Goal: Task Accomplishment & Management: Manage account settings

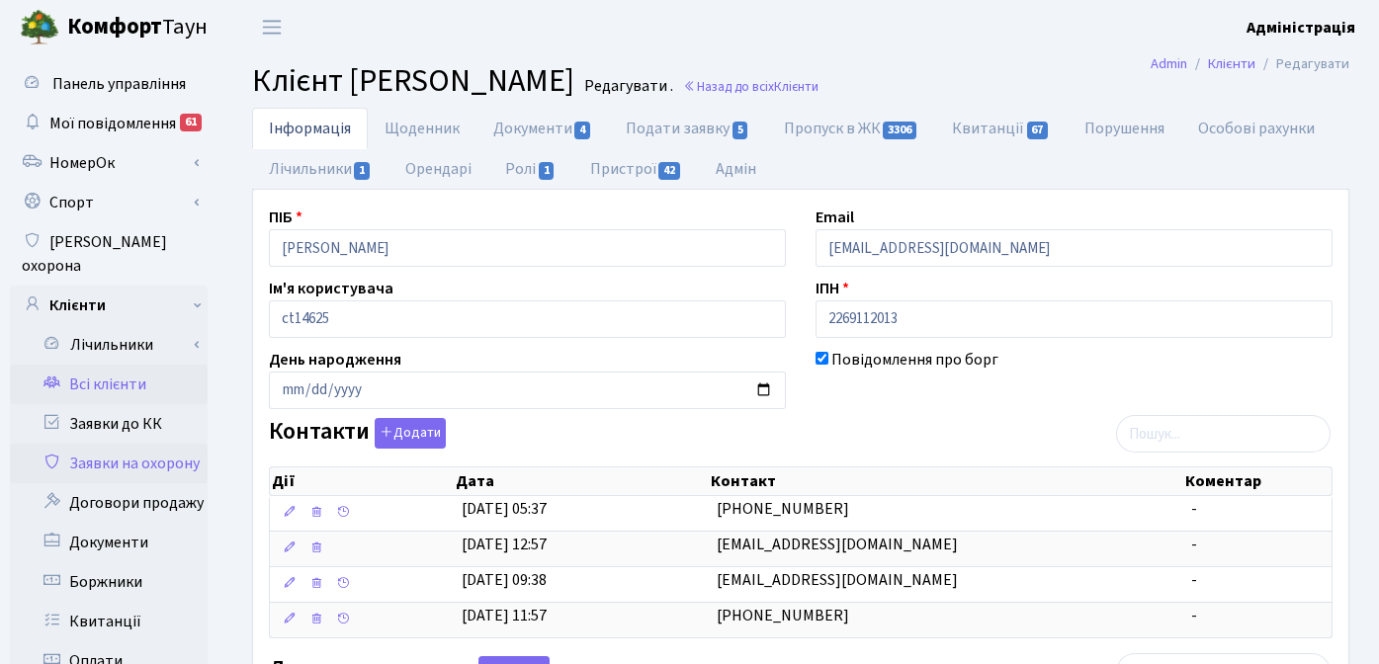
scroll to position [4, 0]
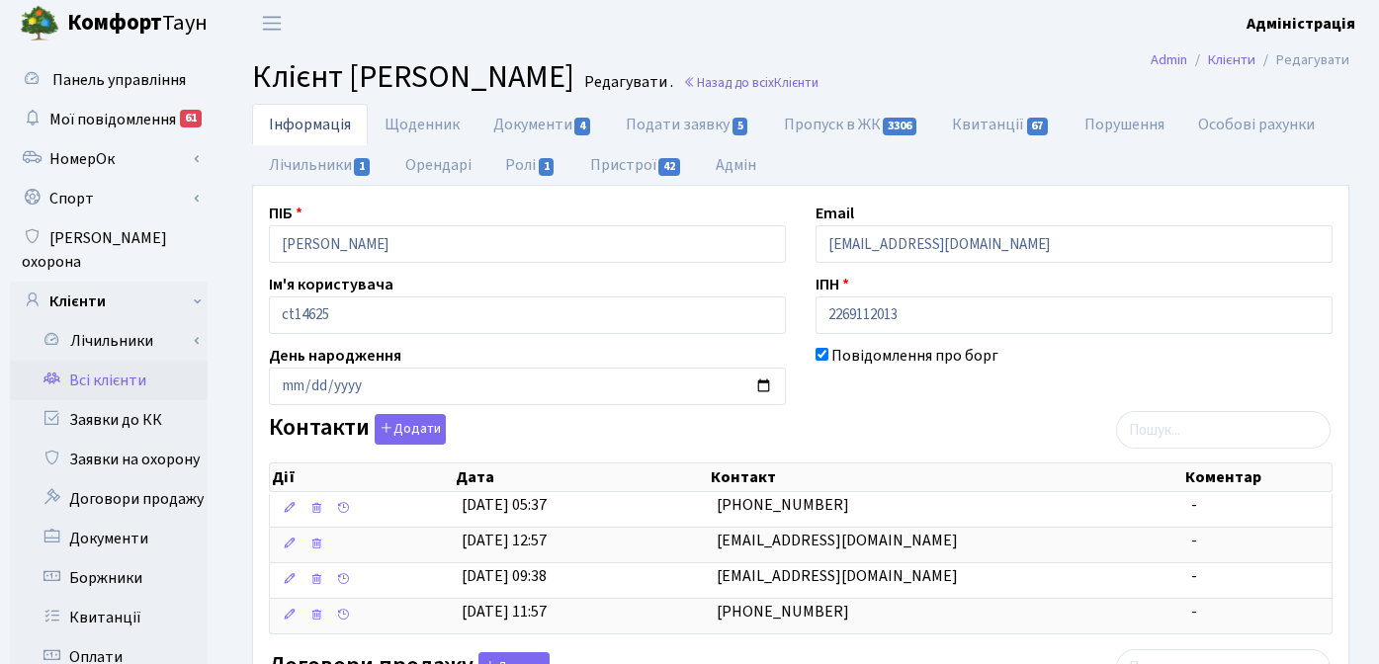
click at [104, 361] on link "Всі клієнти" at bounding box center [109, 381] width 198 height 40
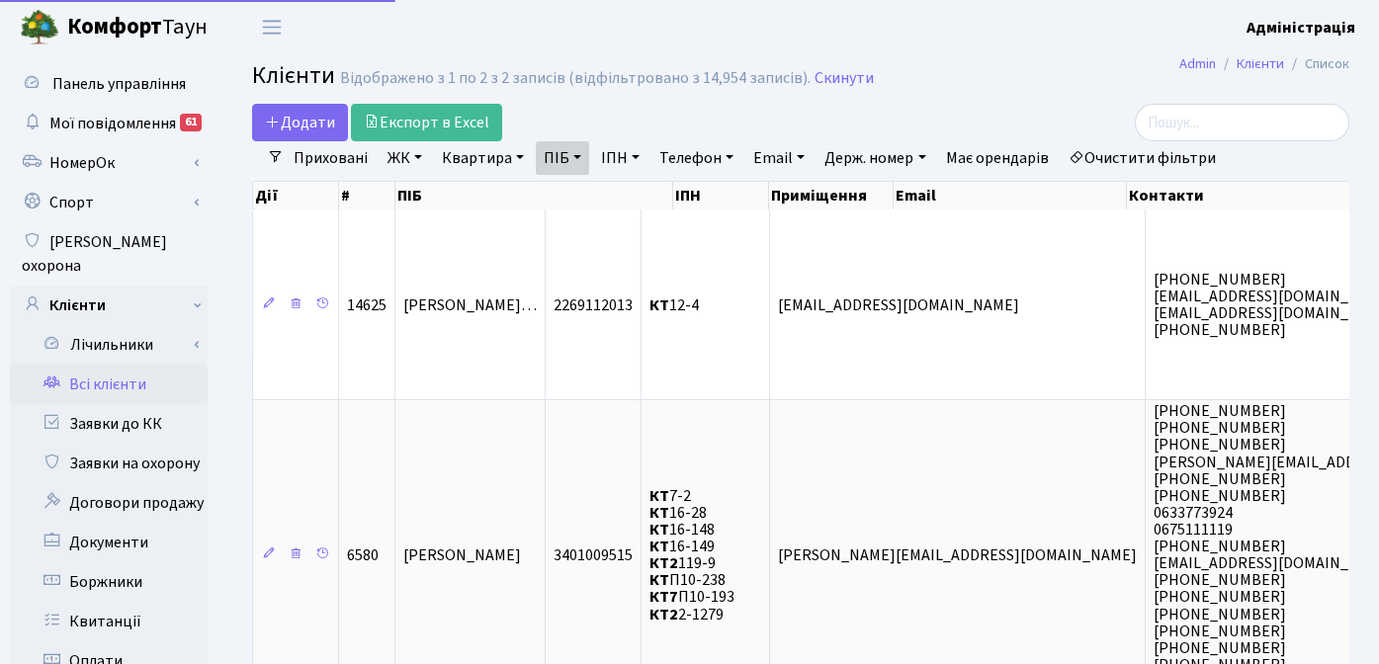
select select "25"
click at [1163, 157] on link "Очистити фільтри" at bounding box center [1141, 158] width 163 height 34
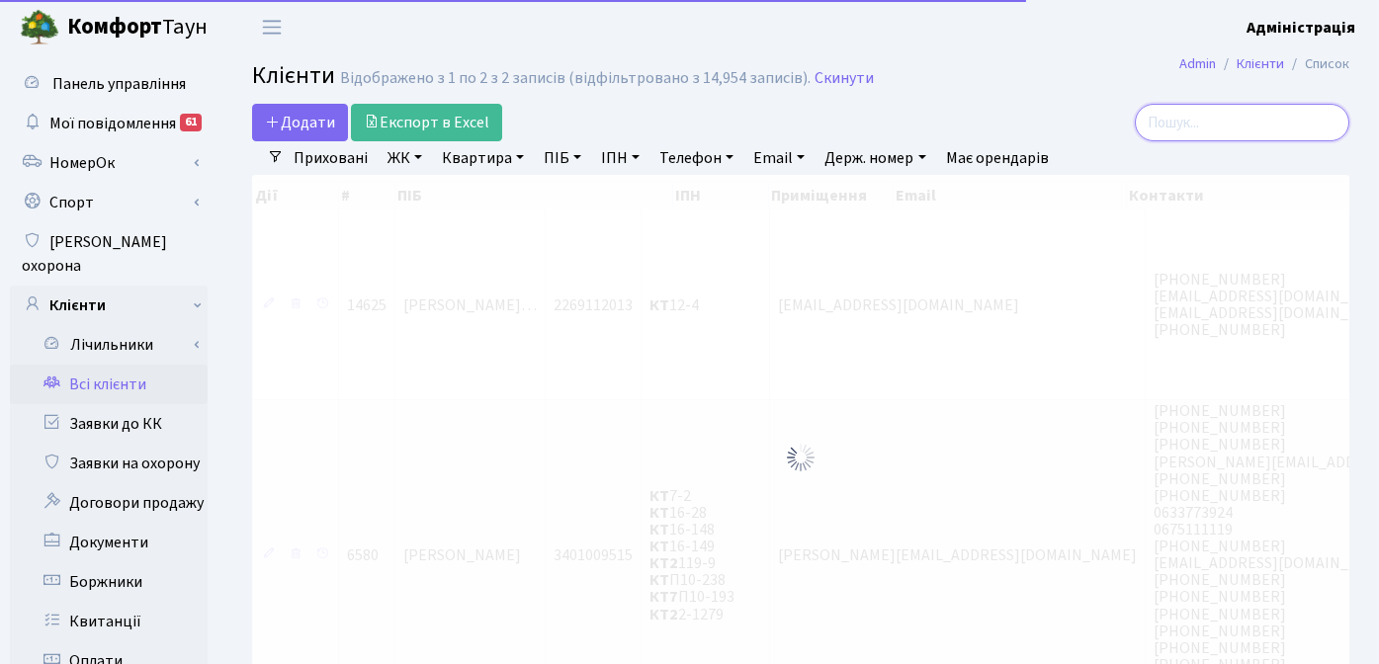
click at [1239, 111] on input "search" at bounding box center [1242, 123] width 214 height 38
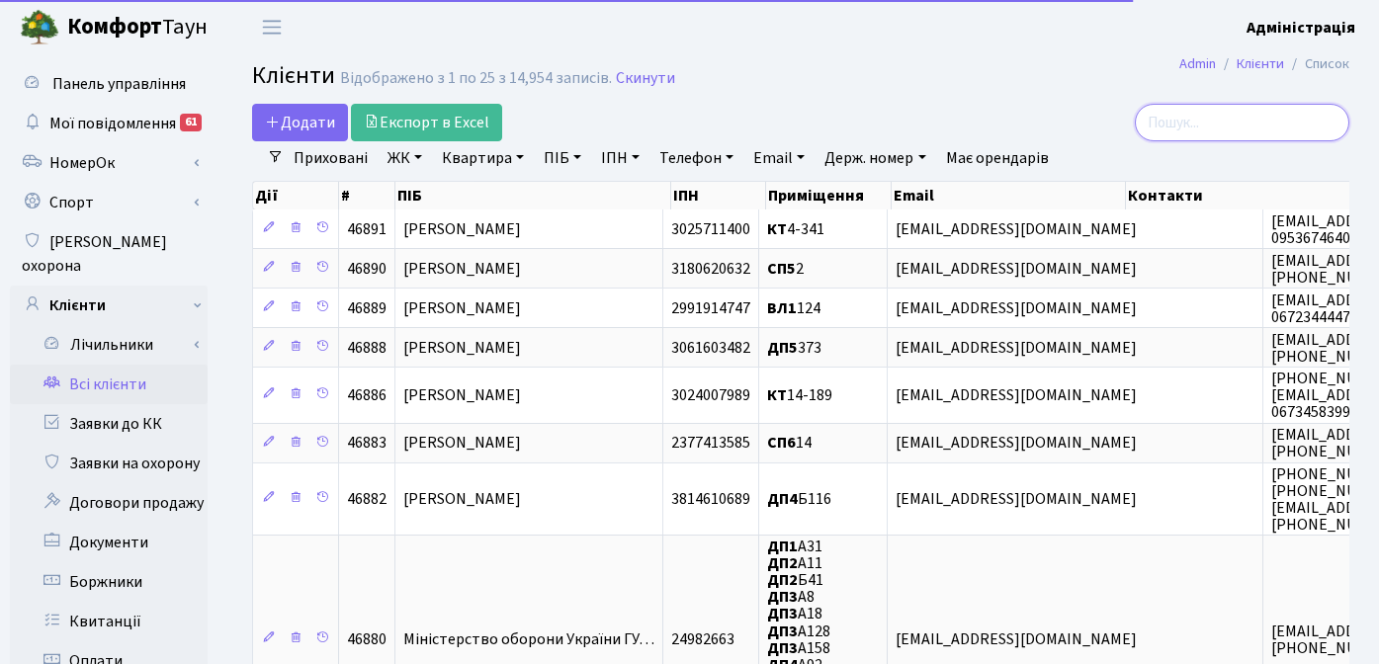
paste input "aveolution2727@gmail.com"
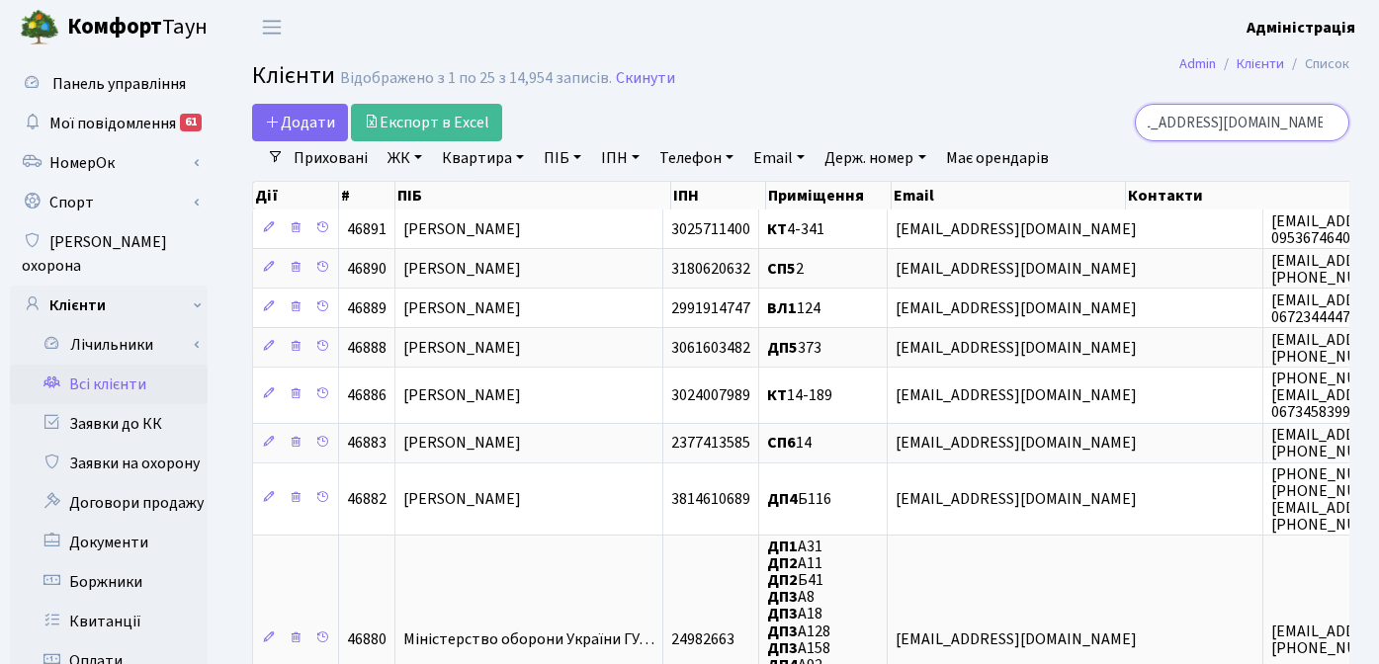
type input "aveolution2727@gmail.com"
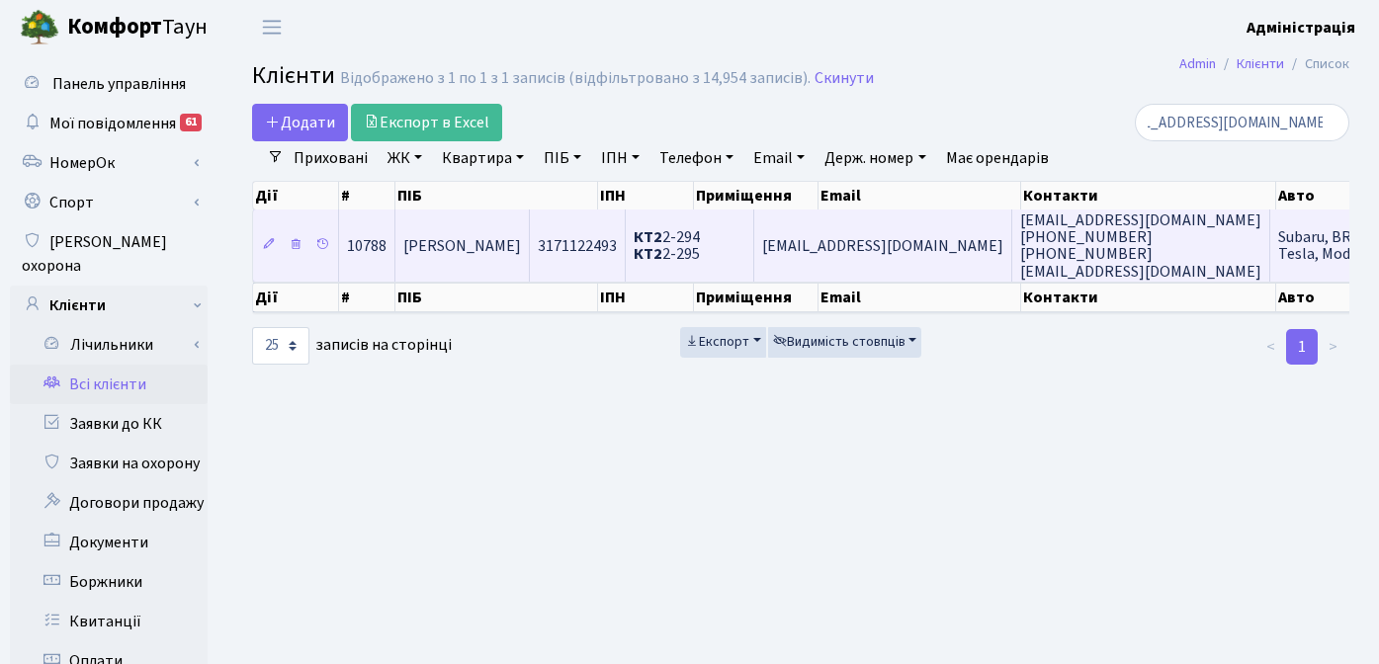
click at [914, 250] on span "aveolution2727@gmail.com" at bounding box center [882, 246] width 241 height 22
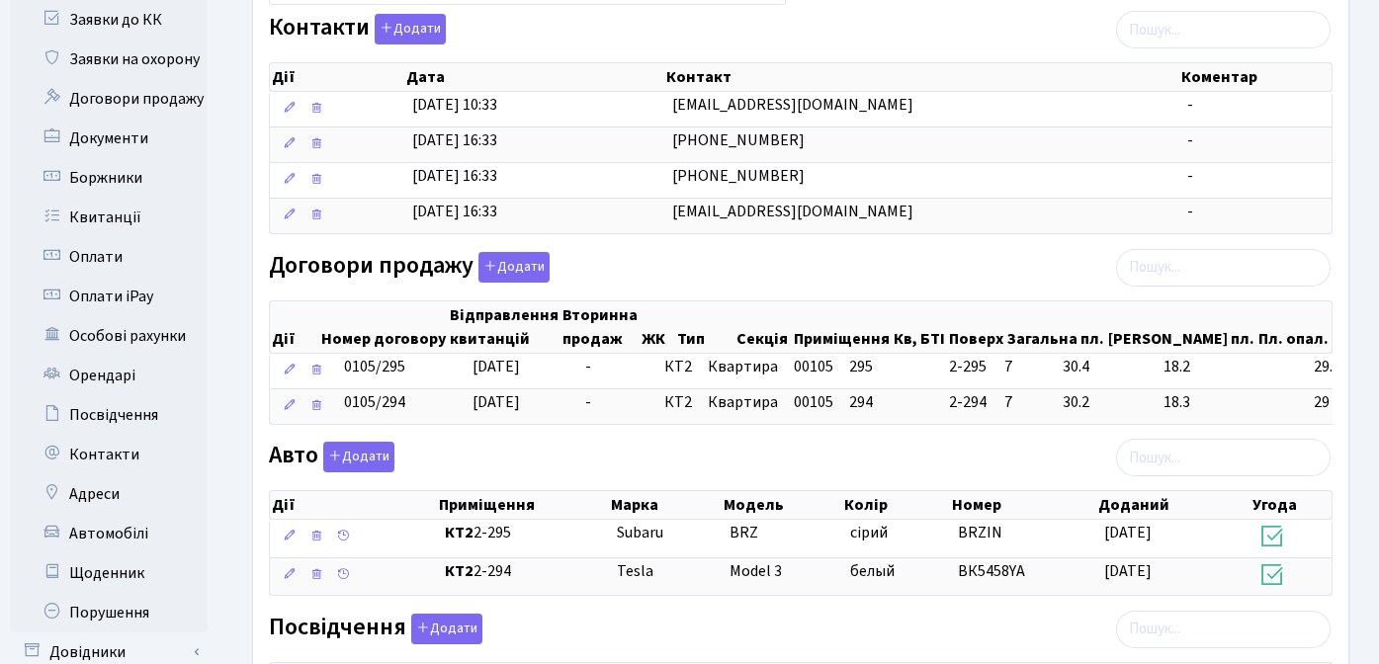
scroll to position [49, 0]
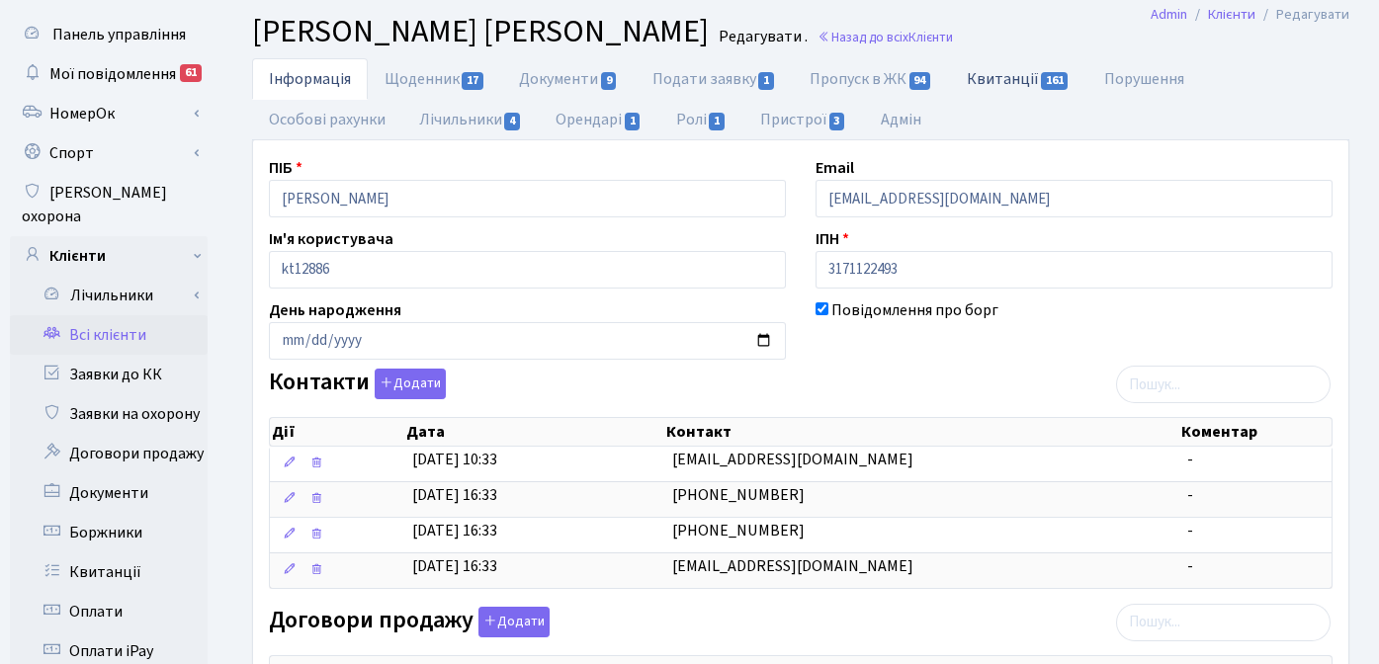
click at [988, 81] on link "Квитанції 161" at bounding box center [1018, 78] width 137 height 41
select select "25"
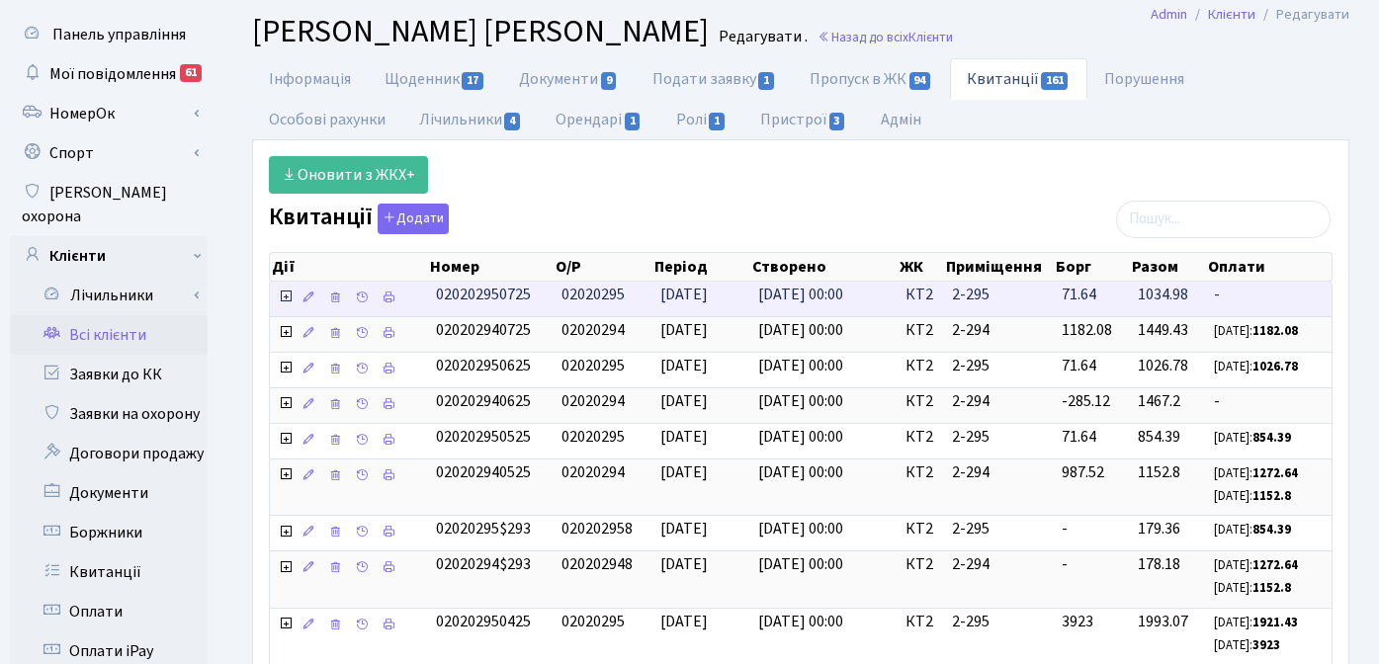
click at [286, 296] on icon at bounding box center [286, 297] width 16 height 16
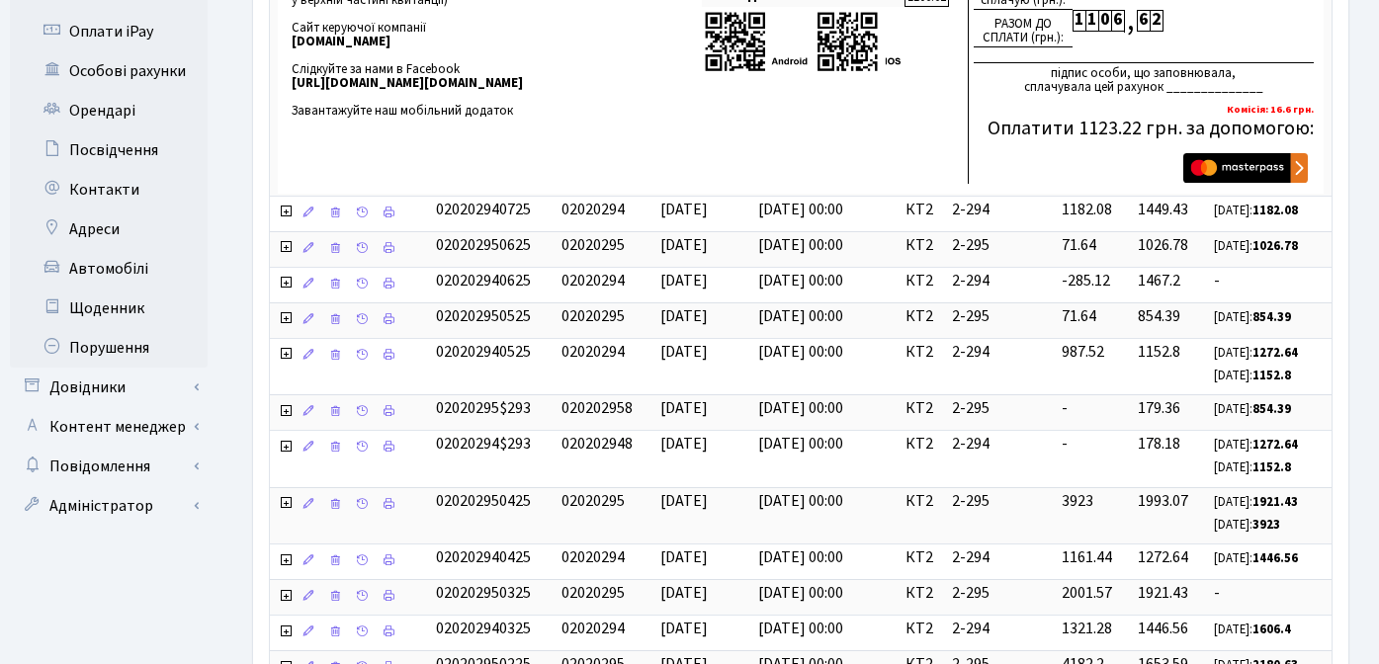
scroll to position [690, 0]
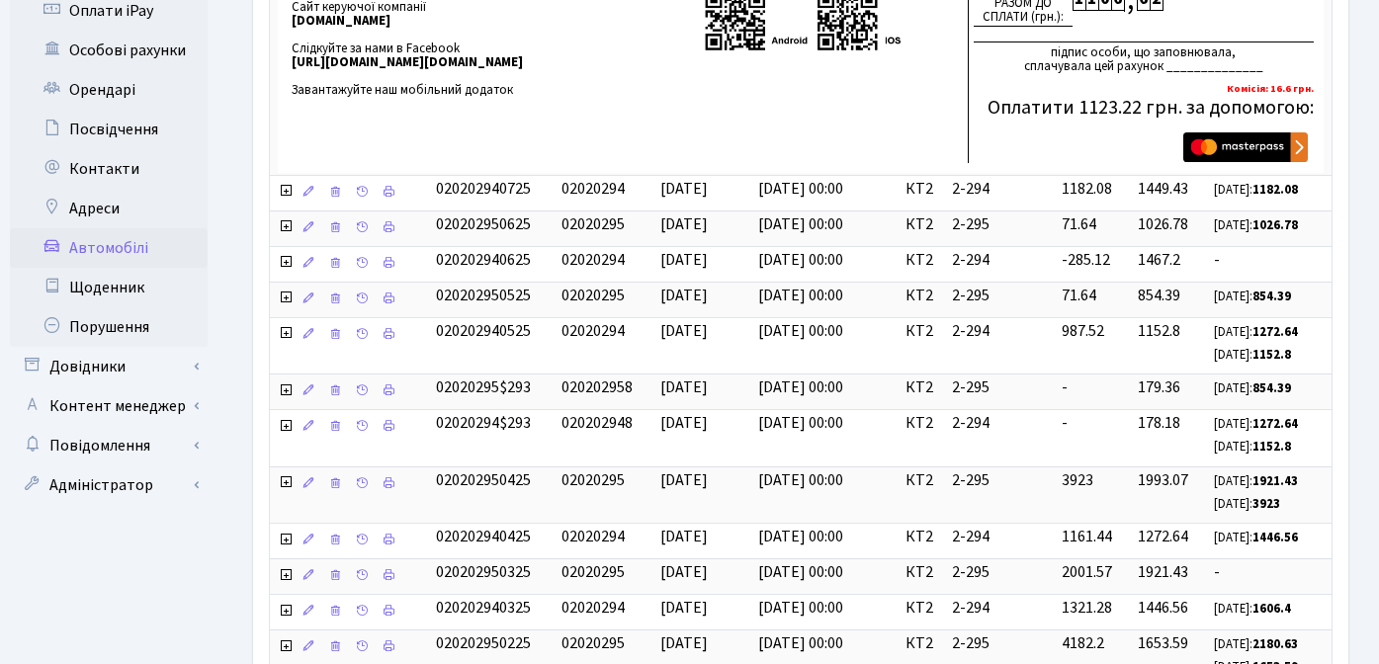
click at [136, 229] on link "Автомобілі" at bounding box center [109, 248] width 198 height 40
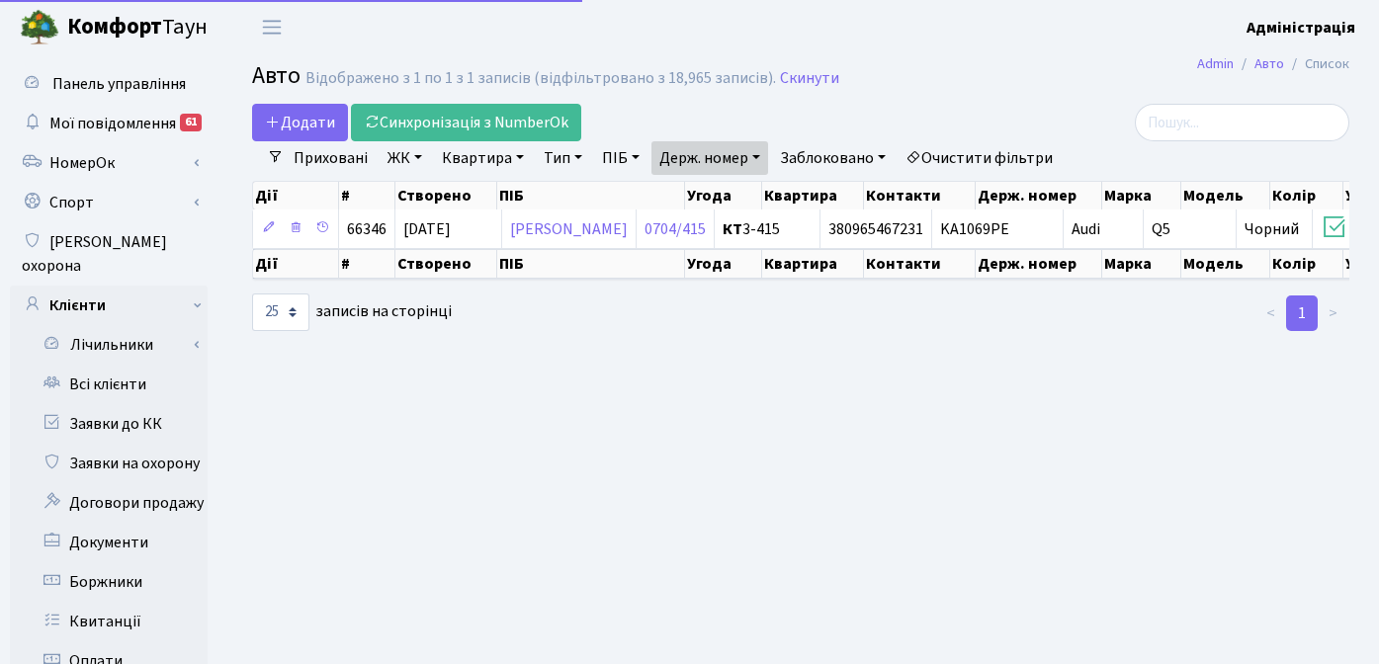
select select "25"
click at [1001, 151] on link "Очистити фільтри" at bounding box center [978, 158] width 163 height 34
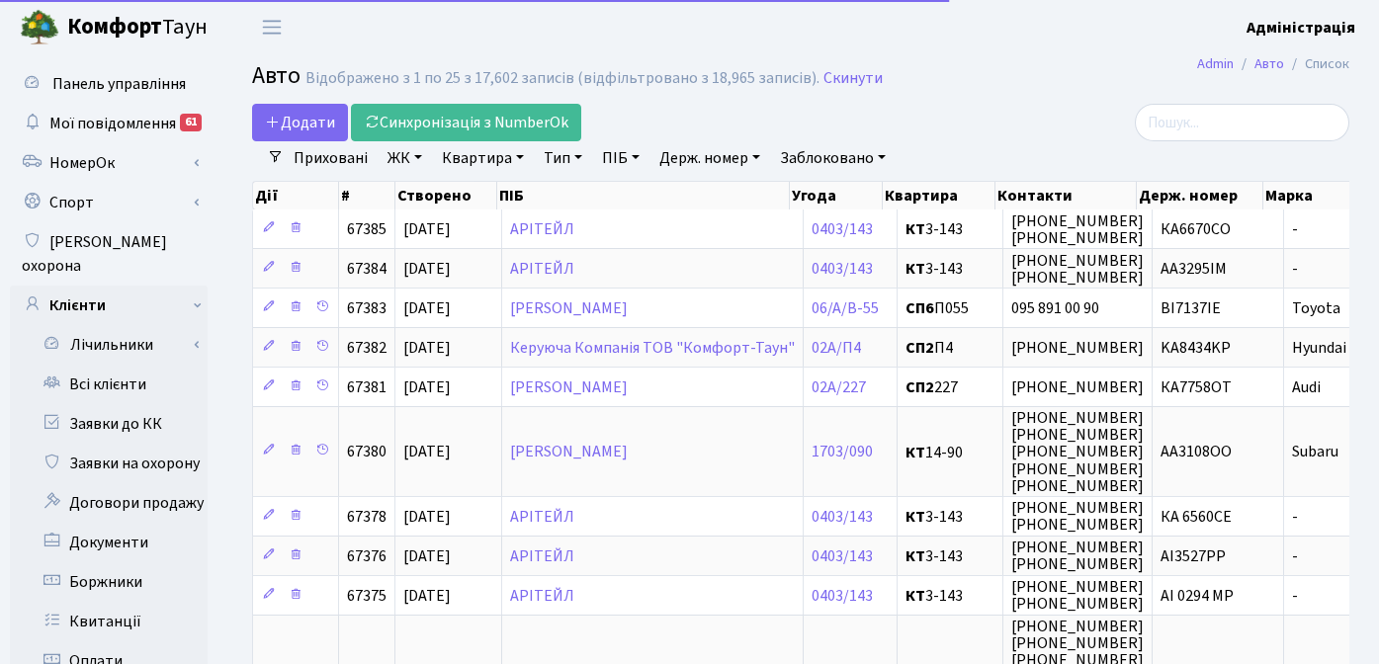
click at [743, 155] on link "Держ. номер" at bounding box center [709, 158] width 117 height 34
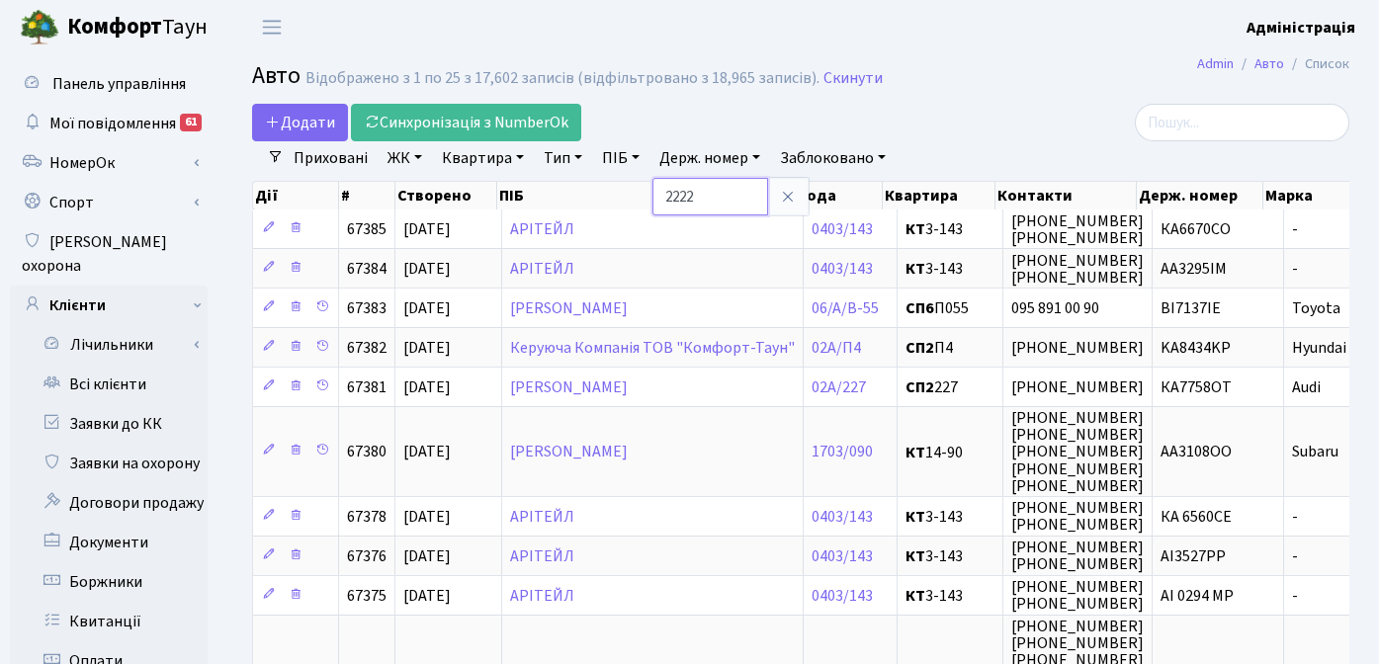
type input "2222"
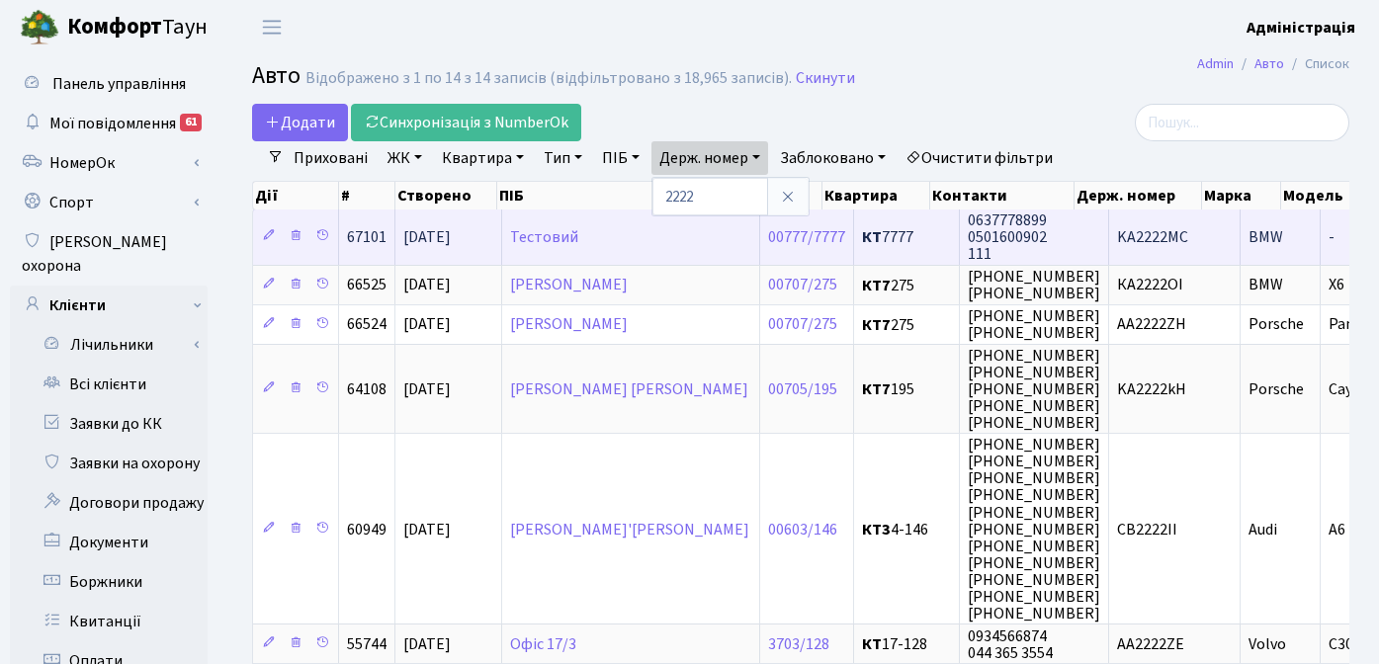
click at [1123, 231] on span "KA2222MC" at bounding box center [1152, 237] width 71 height 22
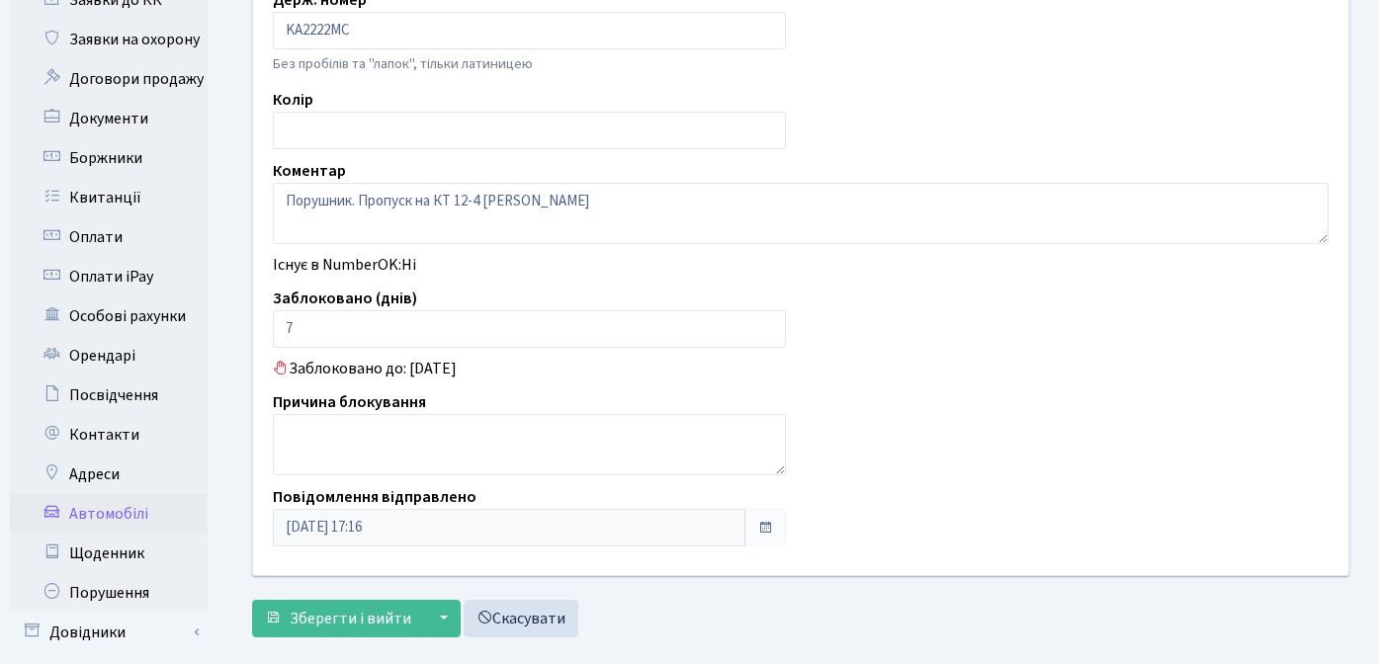
scroll to position [428, 0]
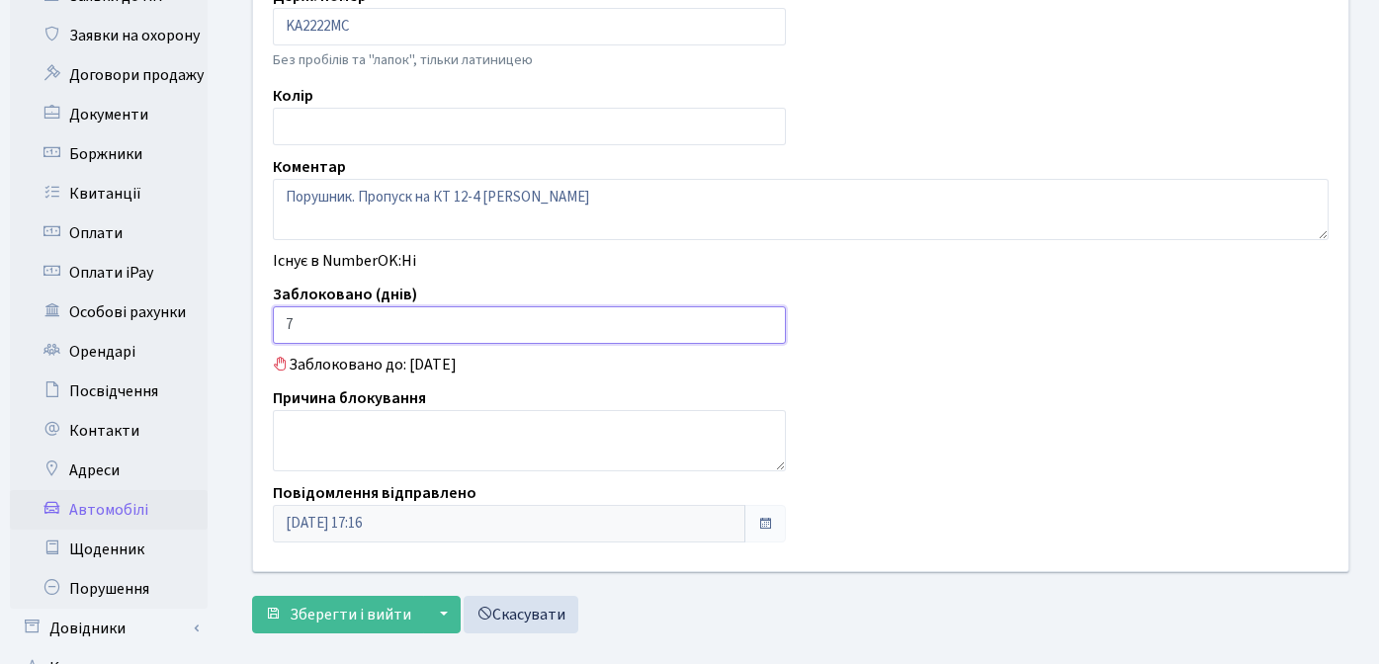
drag, startPoint x: 313, startPoint y: 323, endPoint x: 283, endPoint y: 319, distance: 30.9
click at [283, 319] on input "7" at bounding box center [529, 325] width 513 height 38
type input "0"
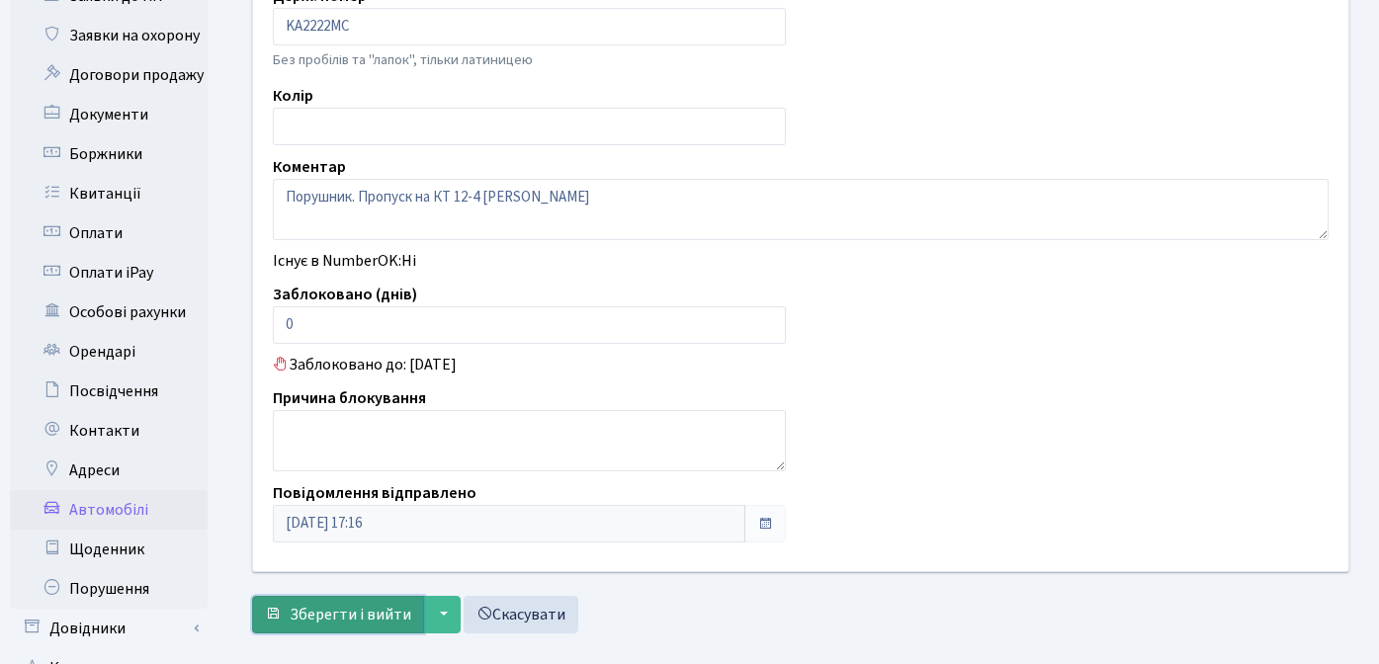
click at [340, 610] on span "Зберегти і вийти" at bounding box center [351, 615] width 122 height 22
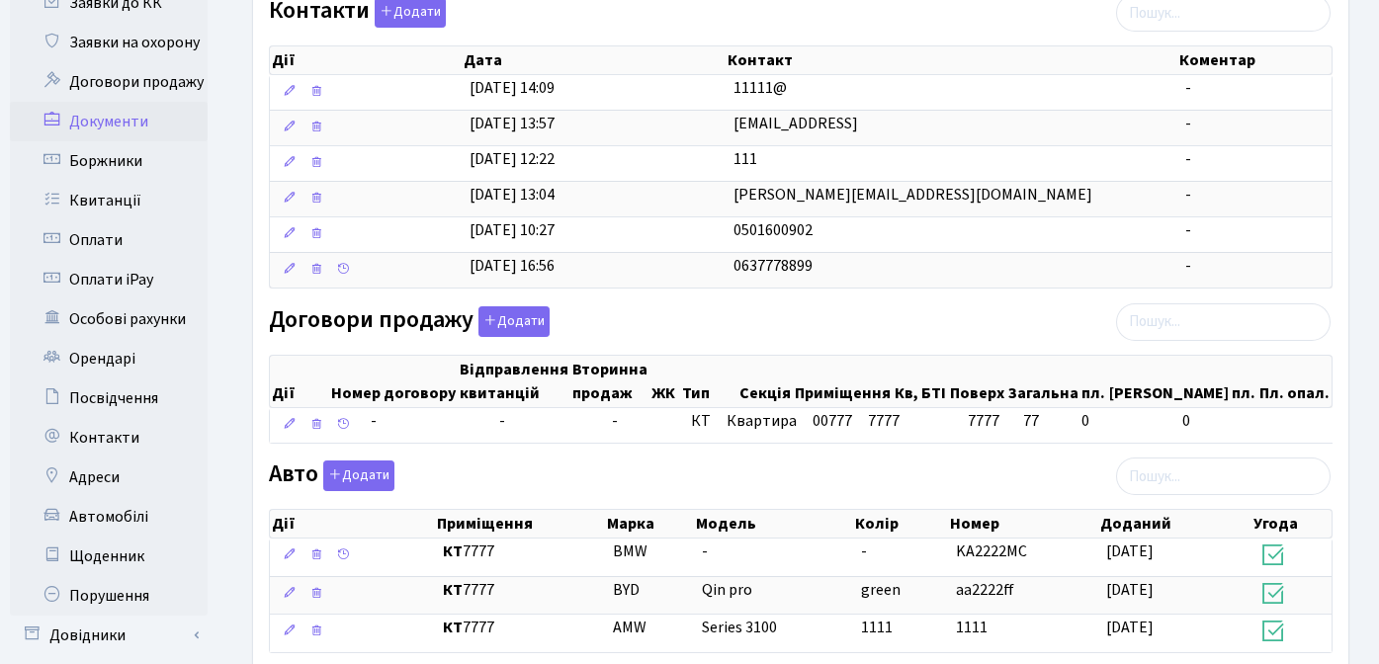
scroll to position [498, 0]
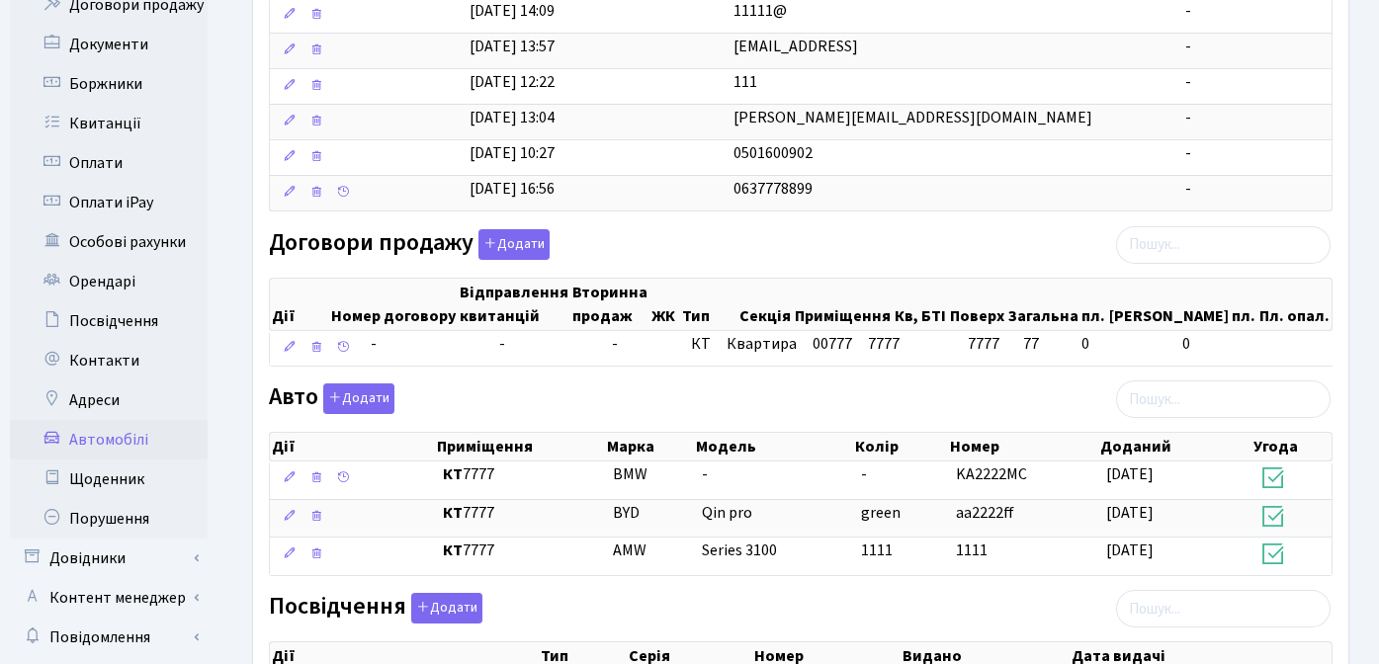
click at [122, 420] on link "Автомобілі" at bounding box center [109, 440] width 198 height 40
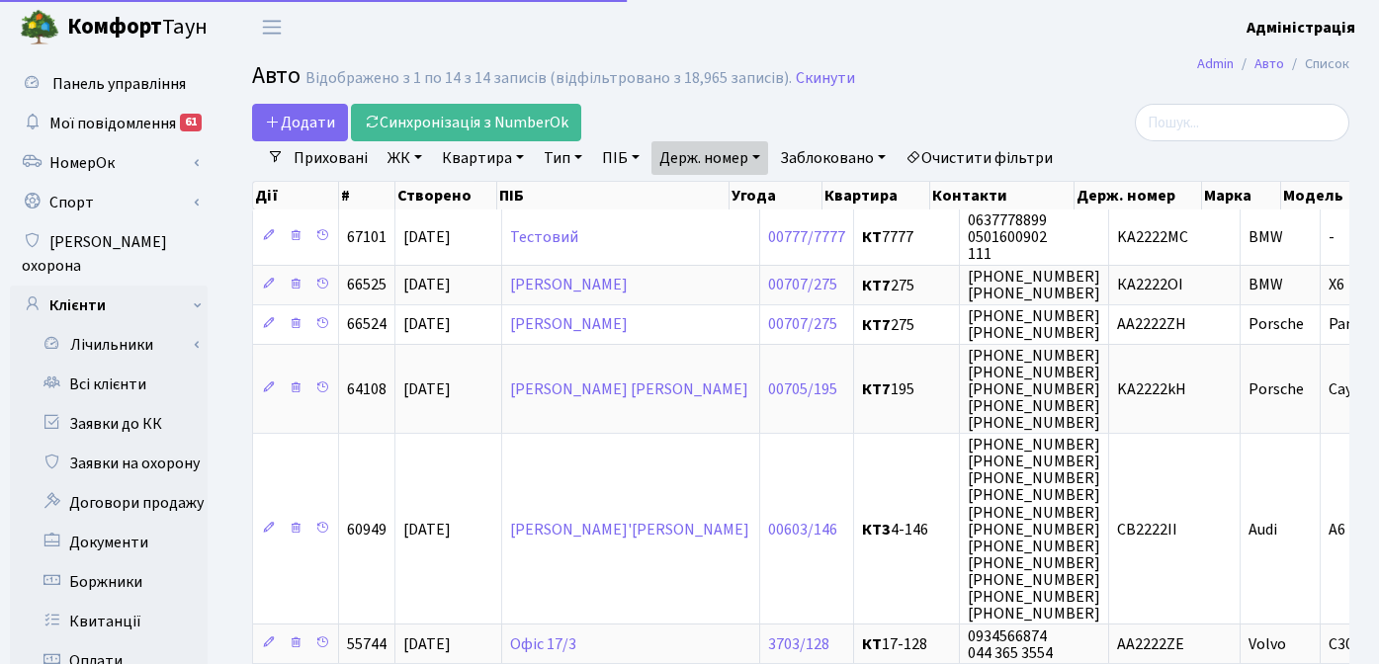
select select "25"
click at [809, 78] on link "Скинути" at bounding box center [825, 78] width 59 height 19
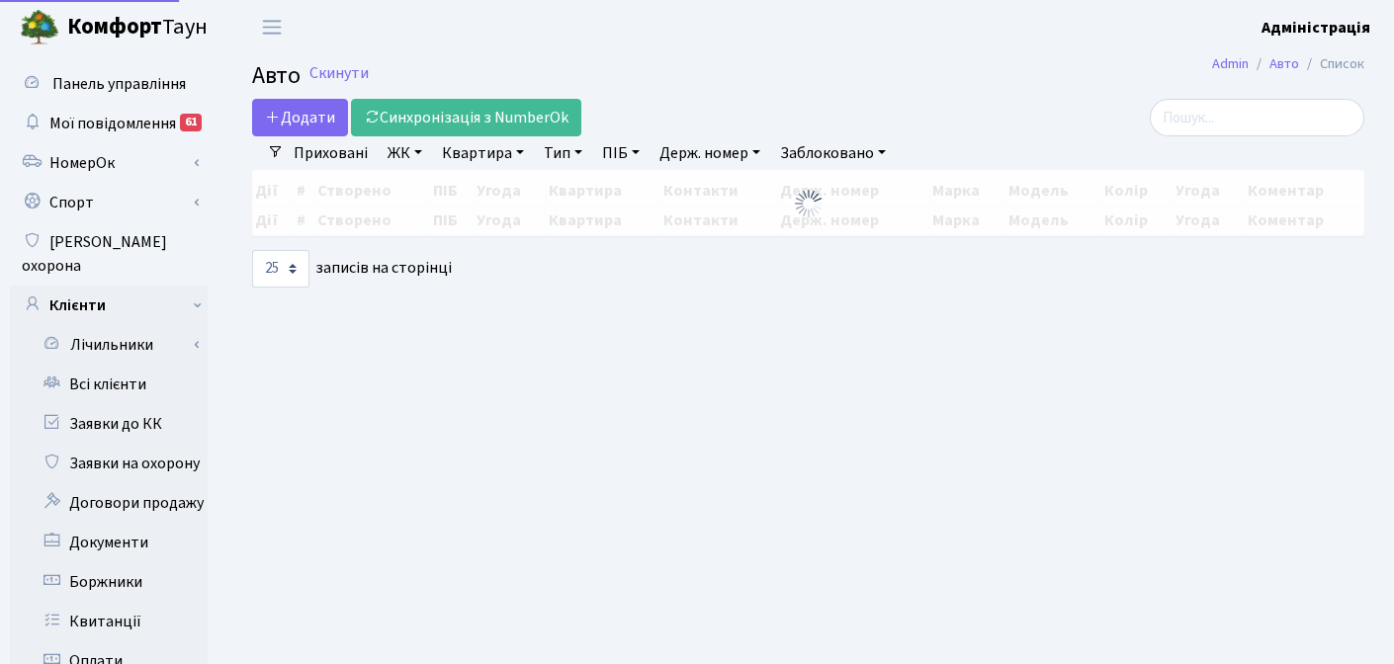
select select "25"
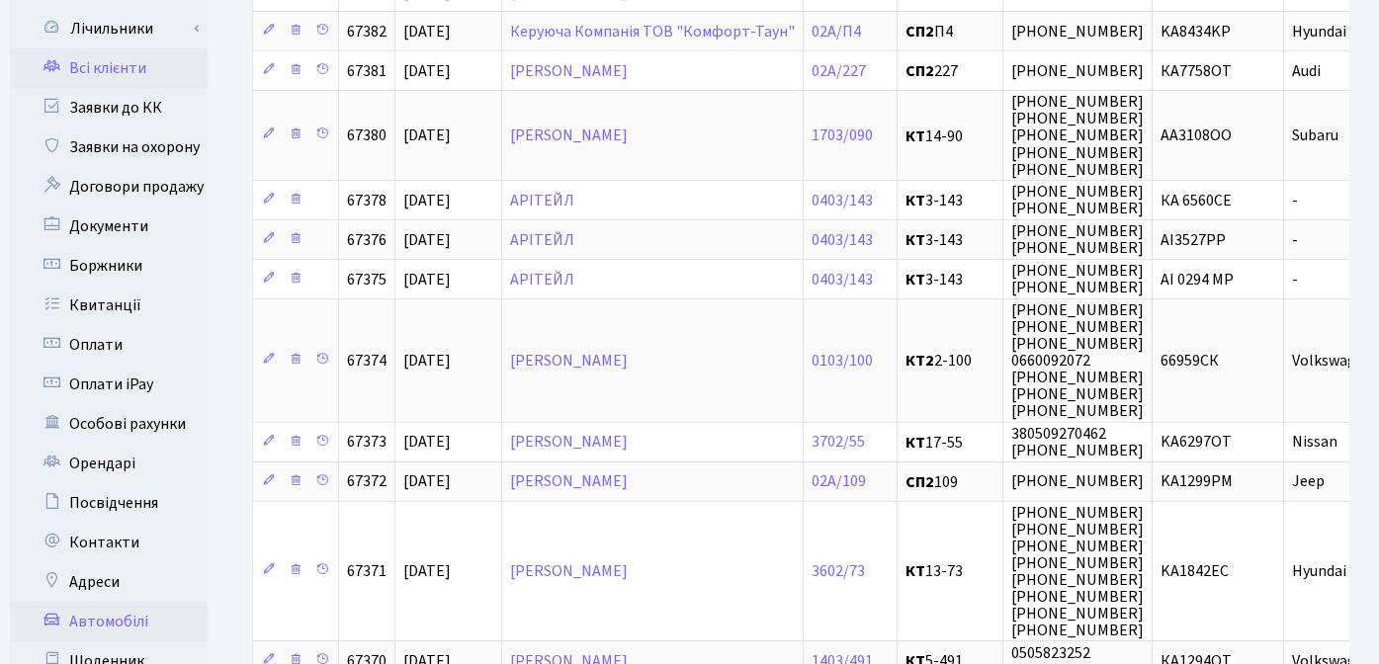
scroll to position [342, 0]
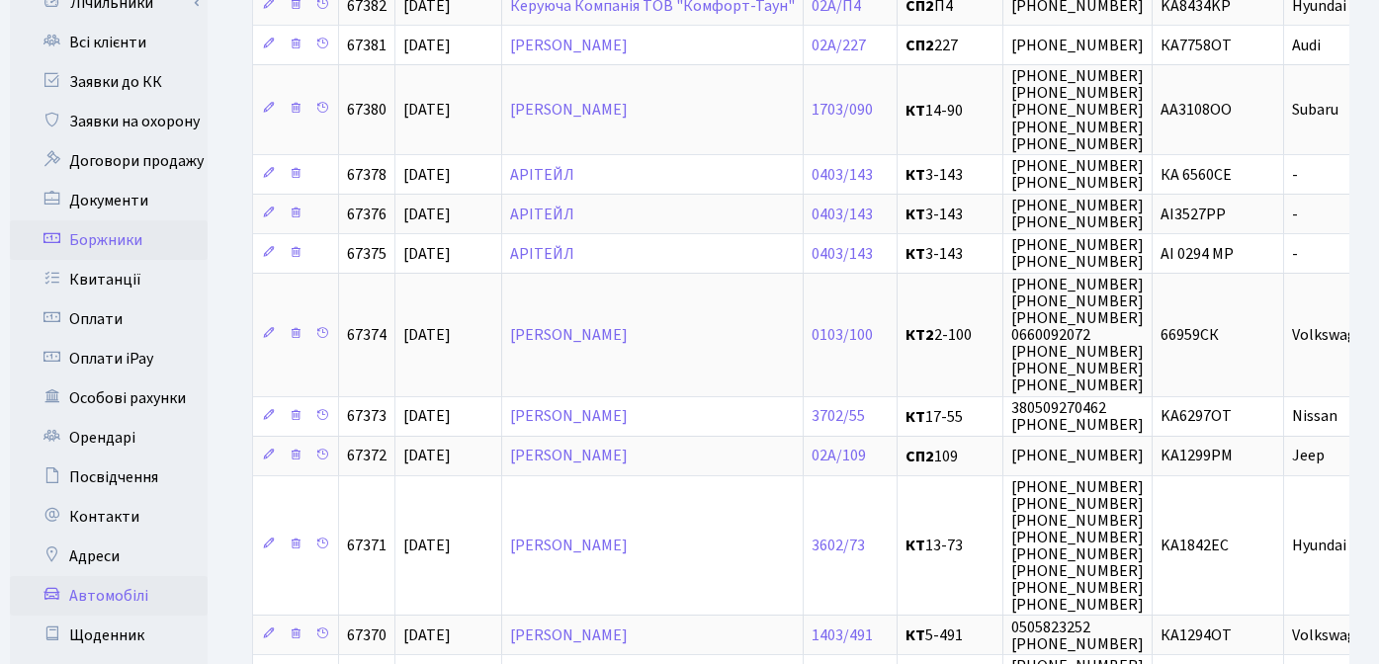
click at [122, 220] on link "Боржники" at bounding box center [109, 240] width 198 height 40
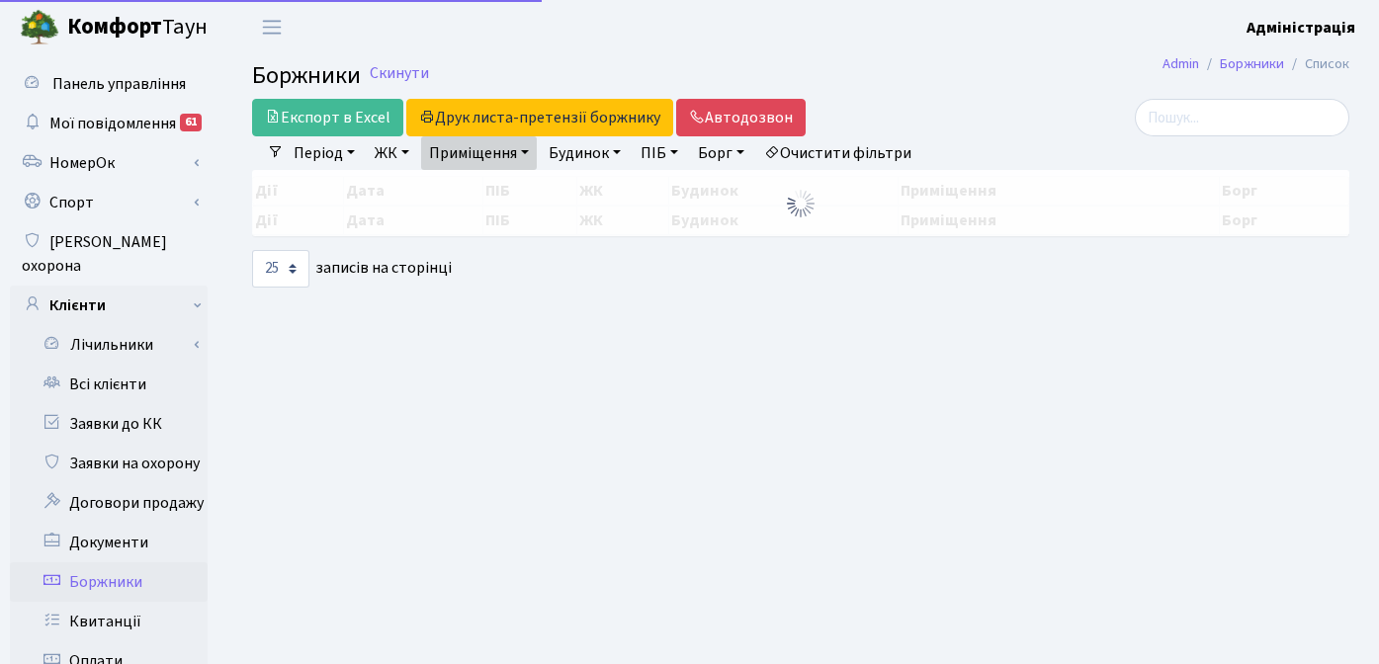
select select
select select "25"
click at [845, 151] on link "Очистити фільтри" at bounding box center [837, 153] width 163 height 34
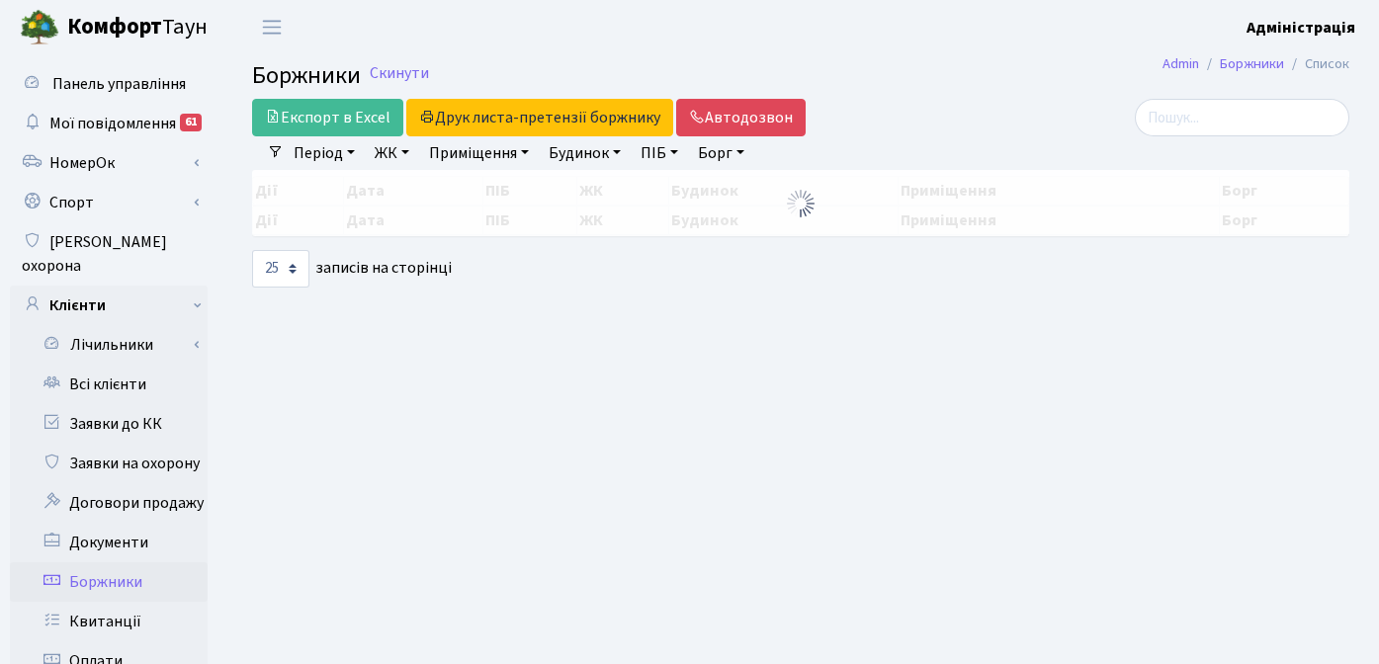
click at [402, 154] on link "ЖК" at bounding box center [392, 153] width 50 height 34
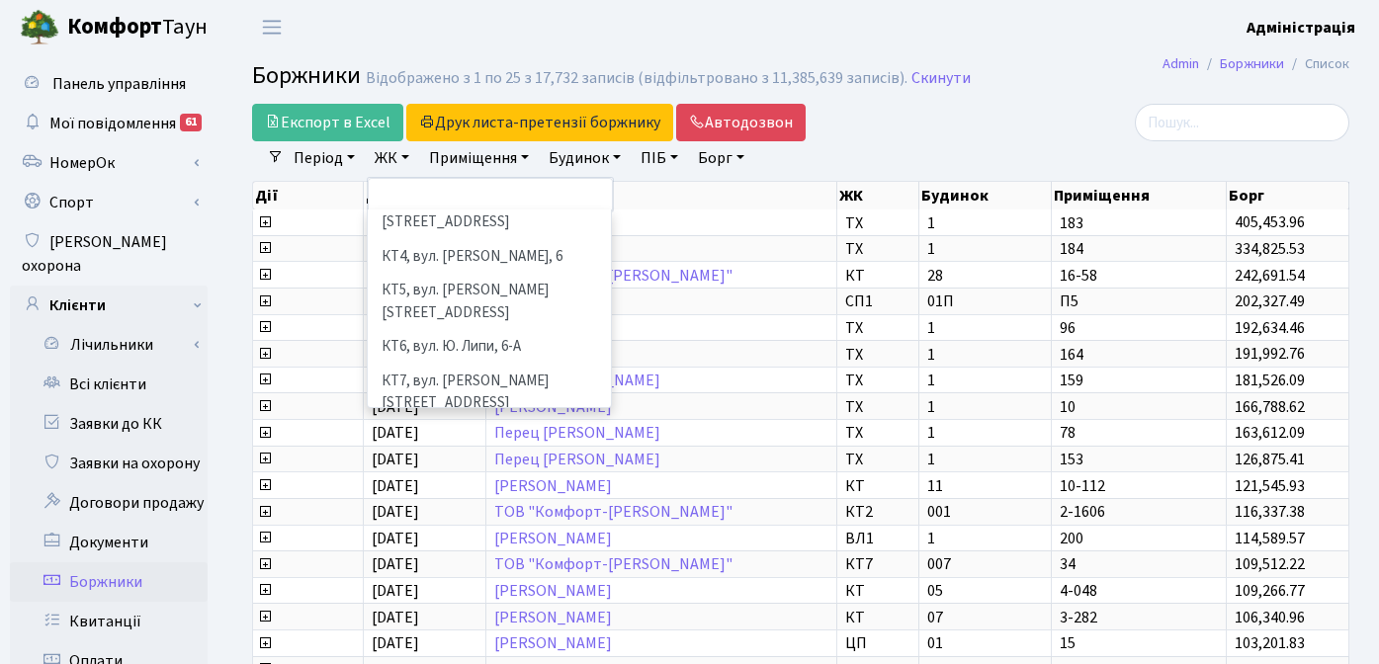
scroll to position [129, 0]
click at [419, 454] on li "[STREET_ADDRESS]" at bounding box center [489, 471] width 239 height 35
select select "307"
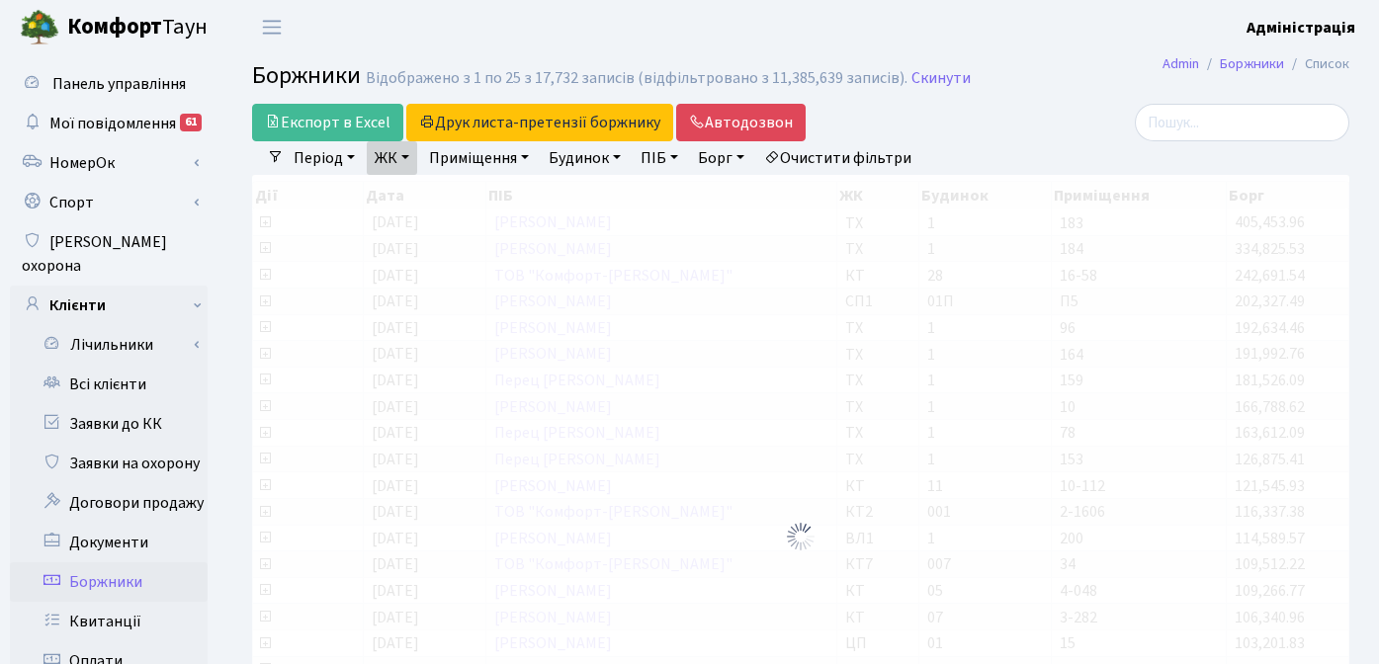
click at [397, 158] on link "ЖК" at bounding box center [392, 158] width 50 height 34
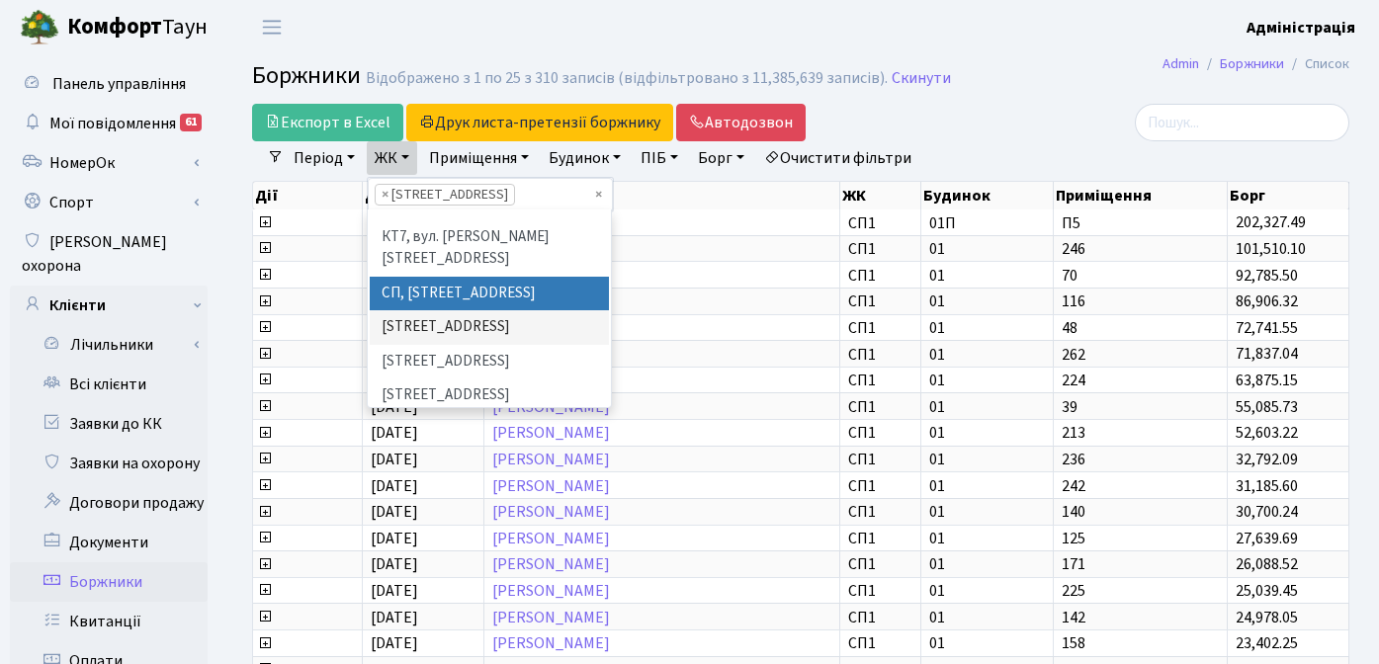
scroll to position [277, 0]
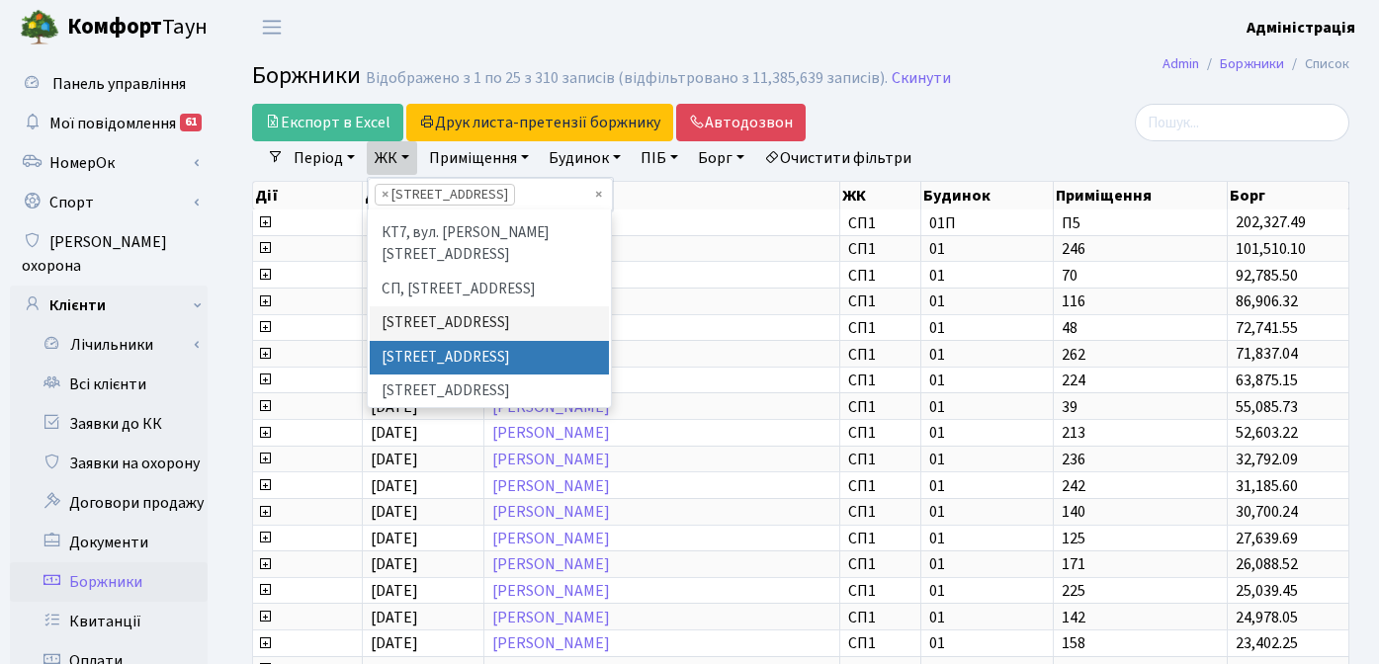
click at [425, 341] on li "[STREET_ADDRESS]" at bounding box center [489, 358] width 239 height 35
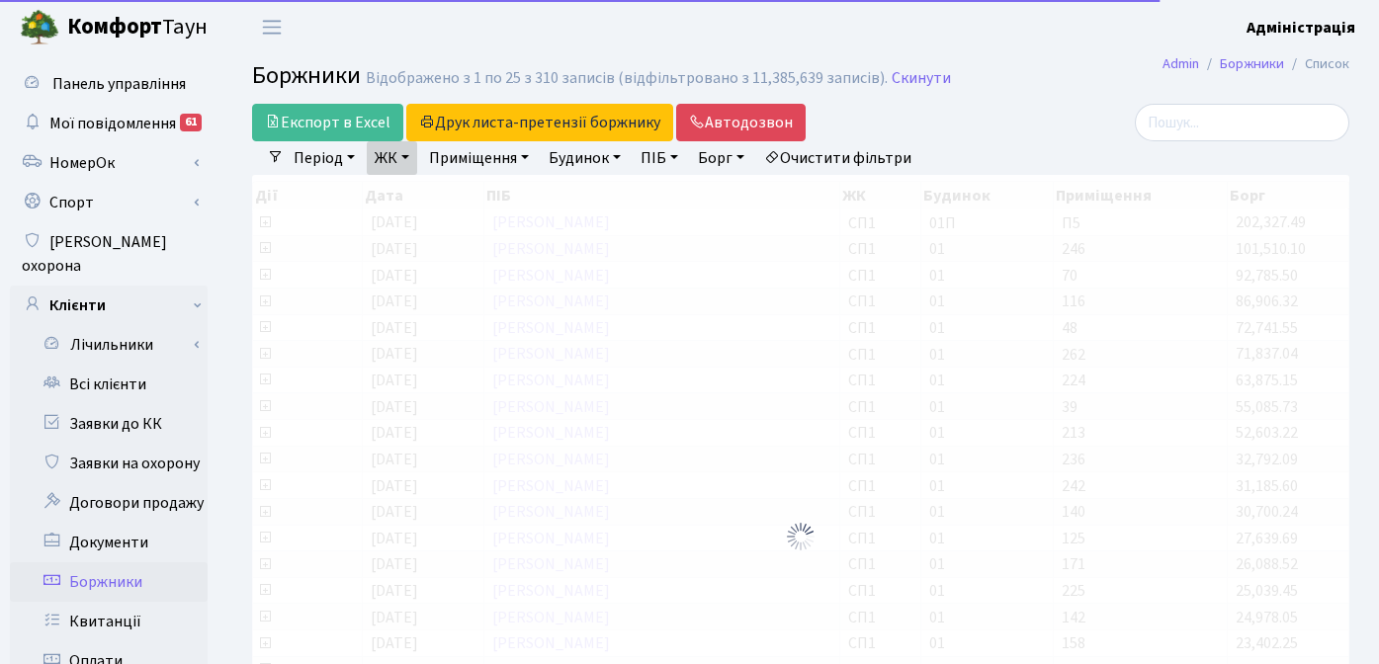
click at [400, 160] on link "ЖК" at bounding box center [392, 158] width 50 height 34
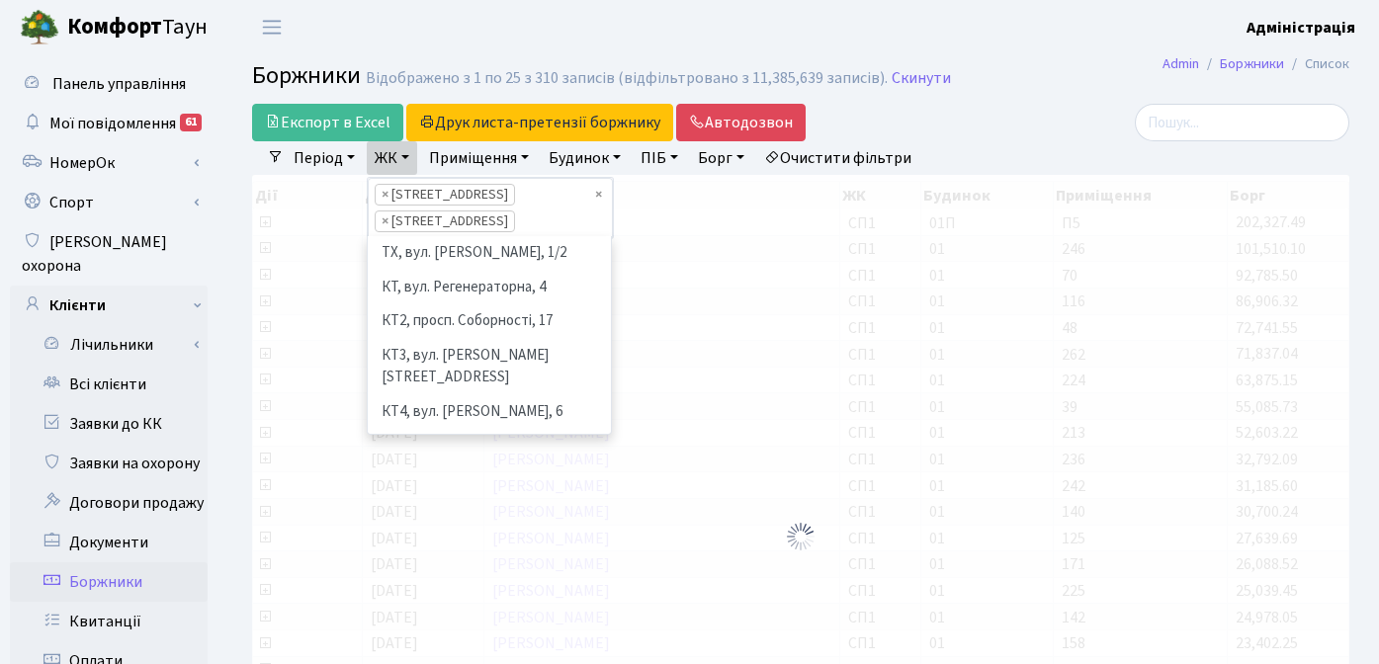
scroll to position [239, 0]
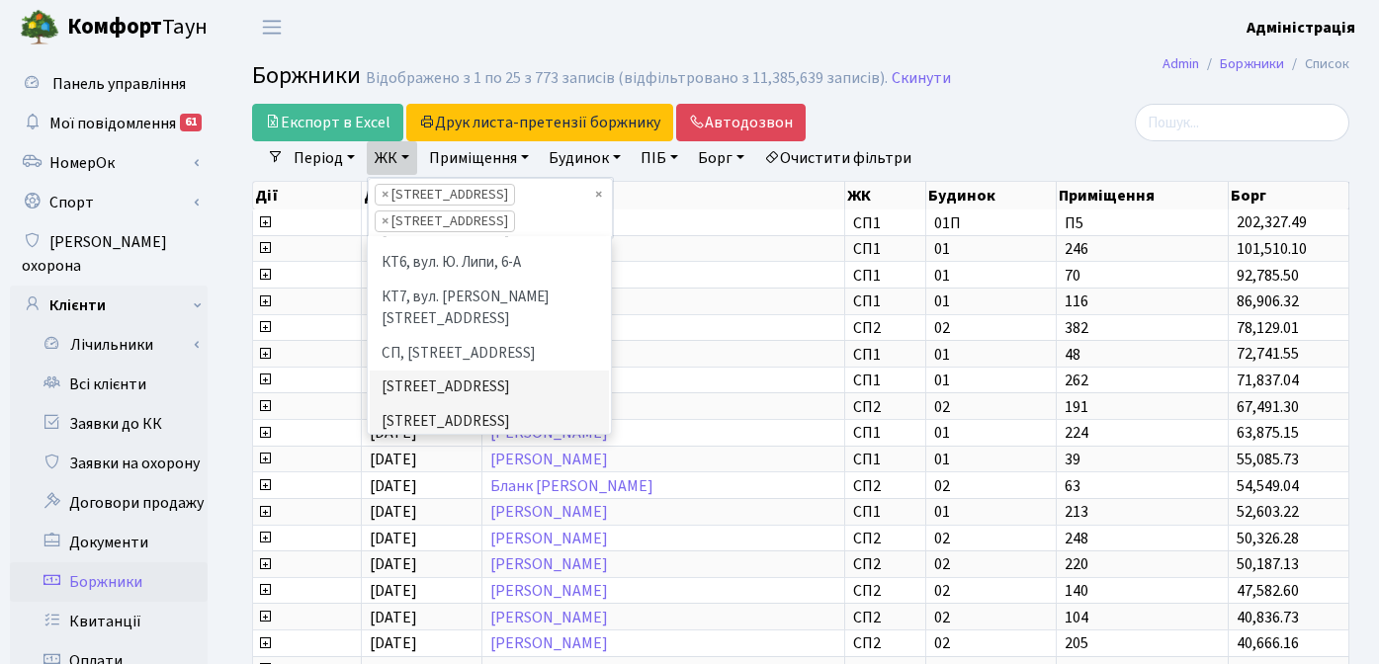
click at [416, 439] on li "[STREET_ADDRESS]" at bounding box center [489, 456] width 239 height 35
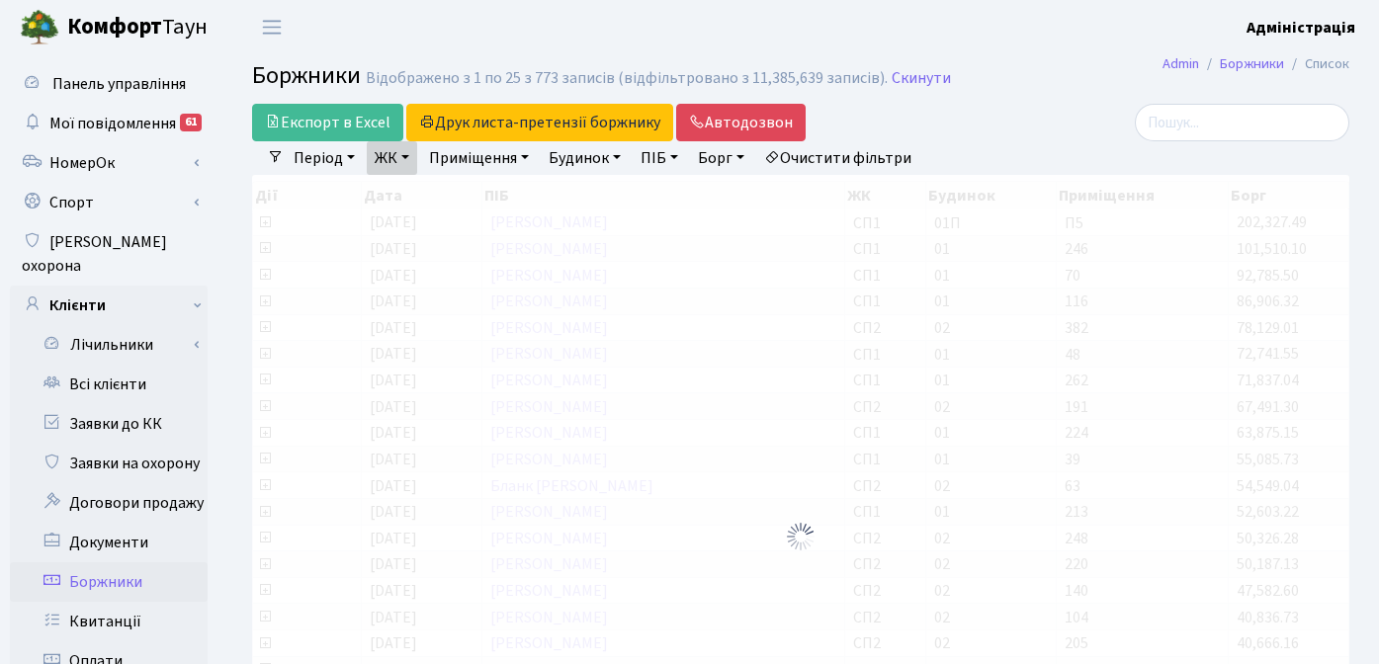
click at [400, 159] on link "ЖК" at bounding box center [392, 158] width 50 height 34
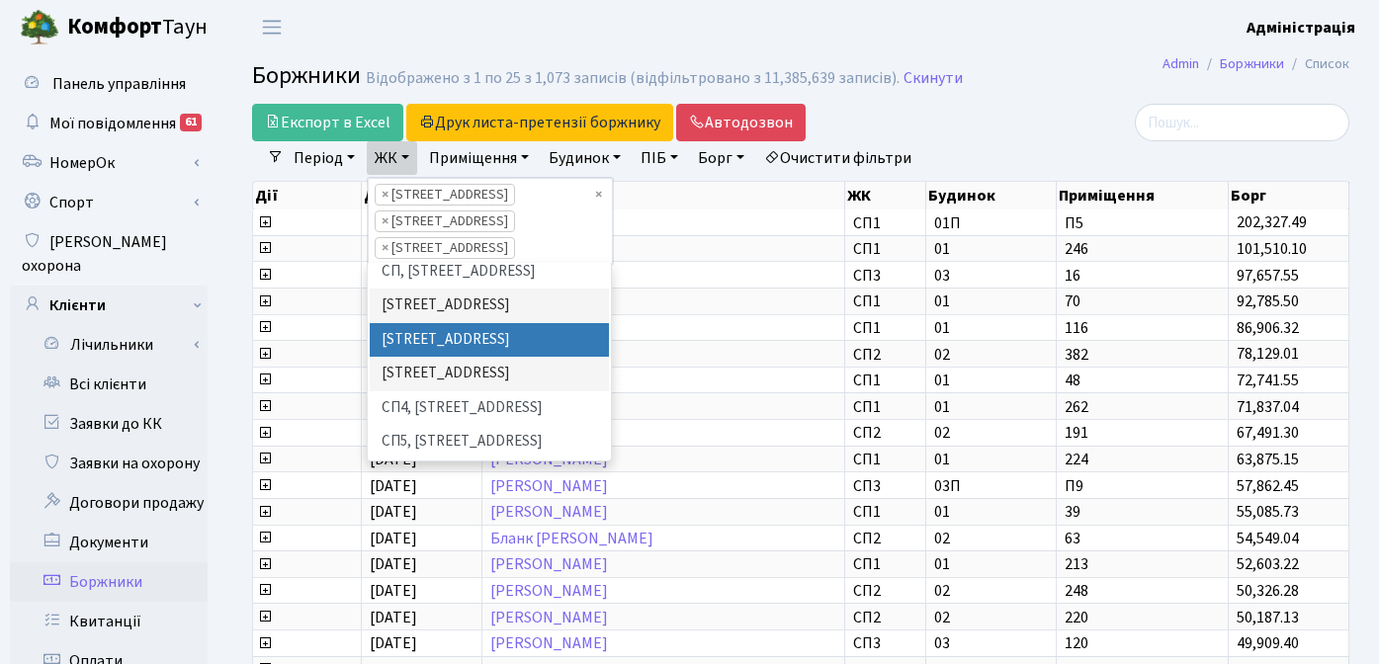
scroll to position [352, 0]
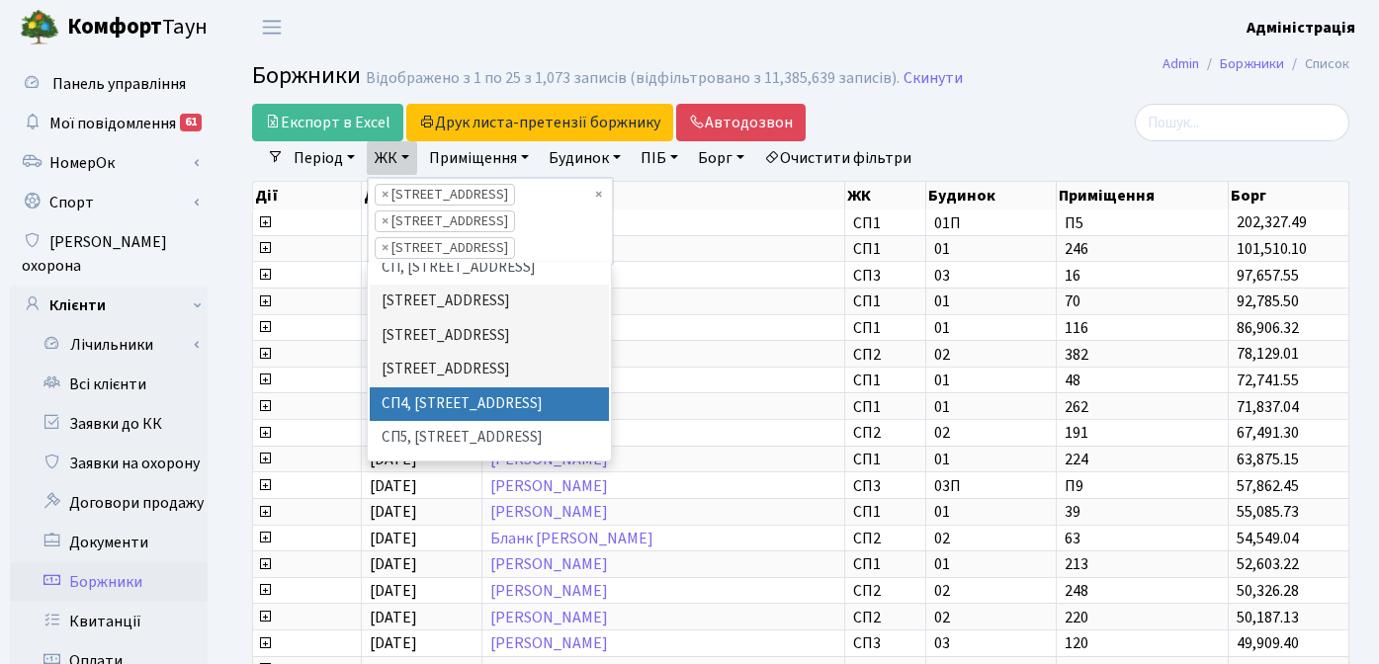
click at [437, 387] on li "СП4, [STREET_ADDRESS]" at bounding box center [489, 404] width 239 height 35
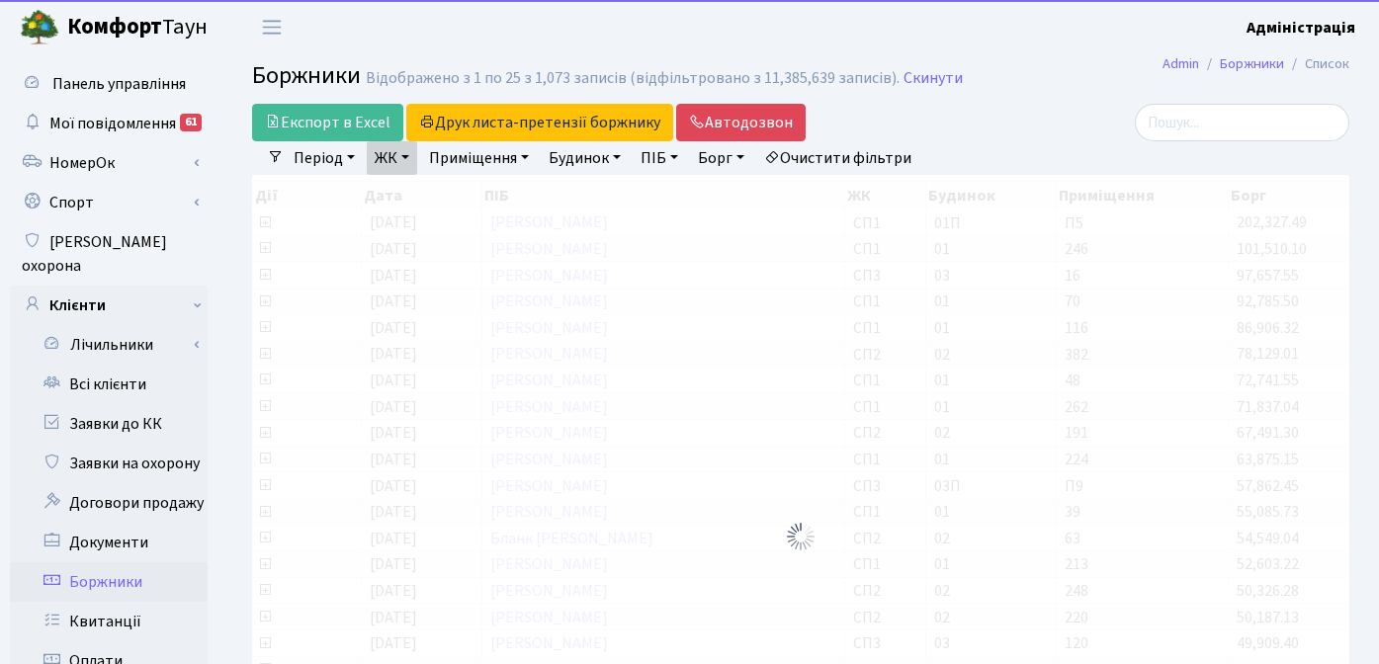
click at [400, 160] on link "ЖК" at bounding box center [392, 158] width 50 height 34
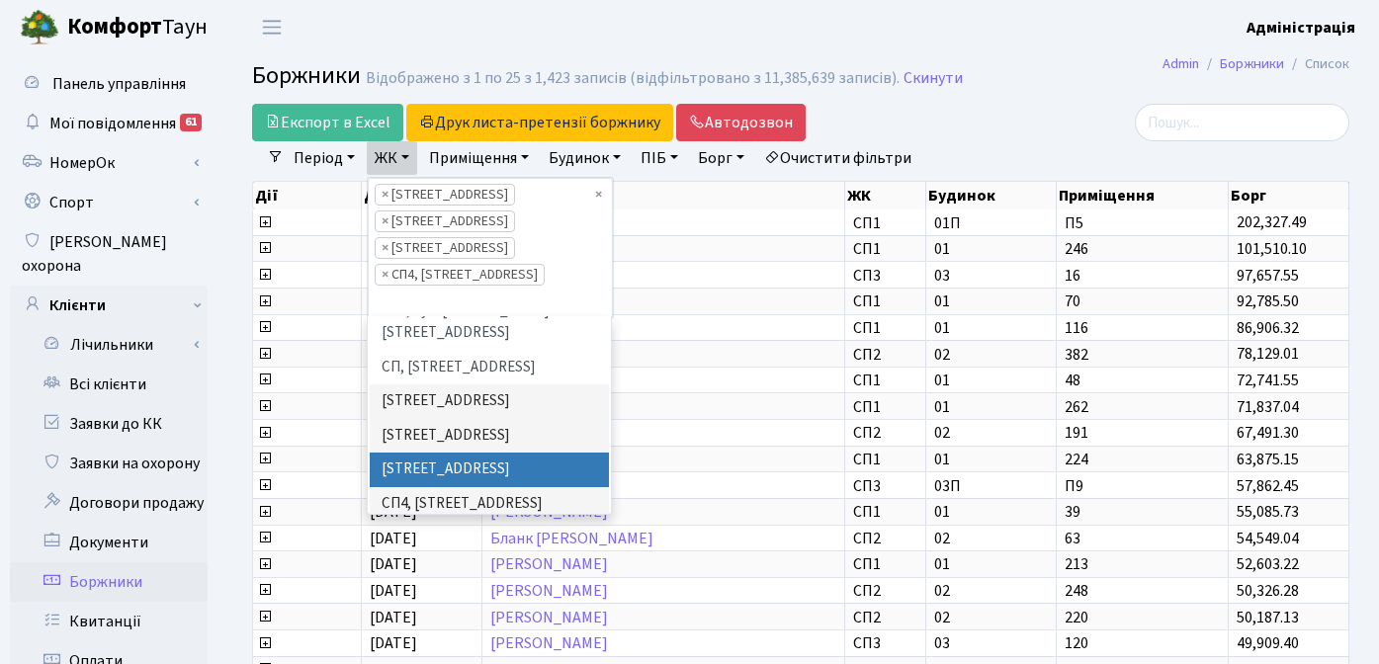
scroll to position [380, 0]
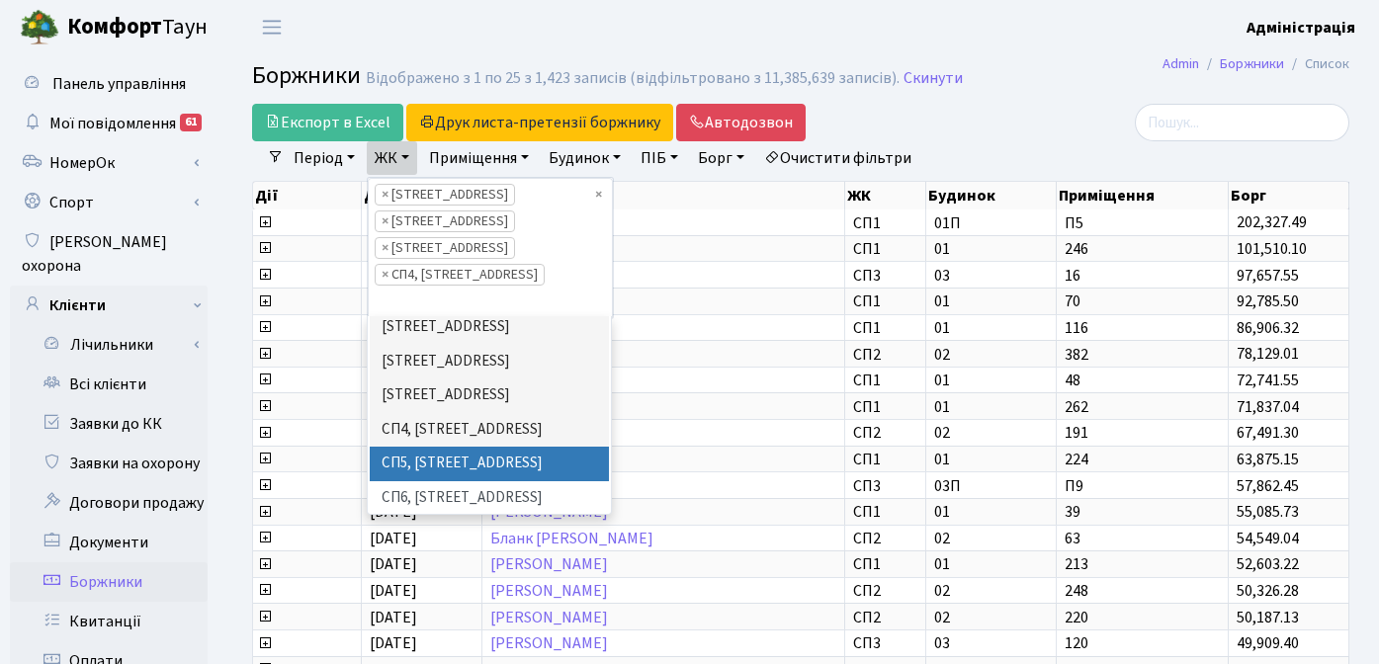
click at [448, 447] on li "СП5, [STREET_ADDRESS]" at bounding box center [489, 464] width 239 height 35
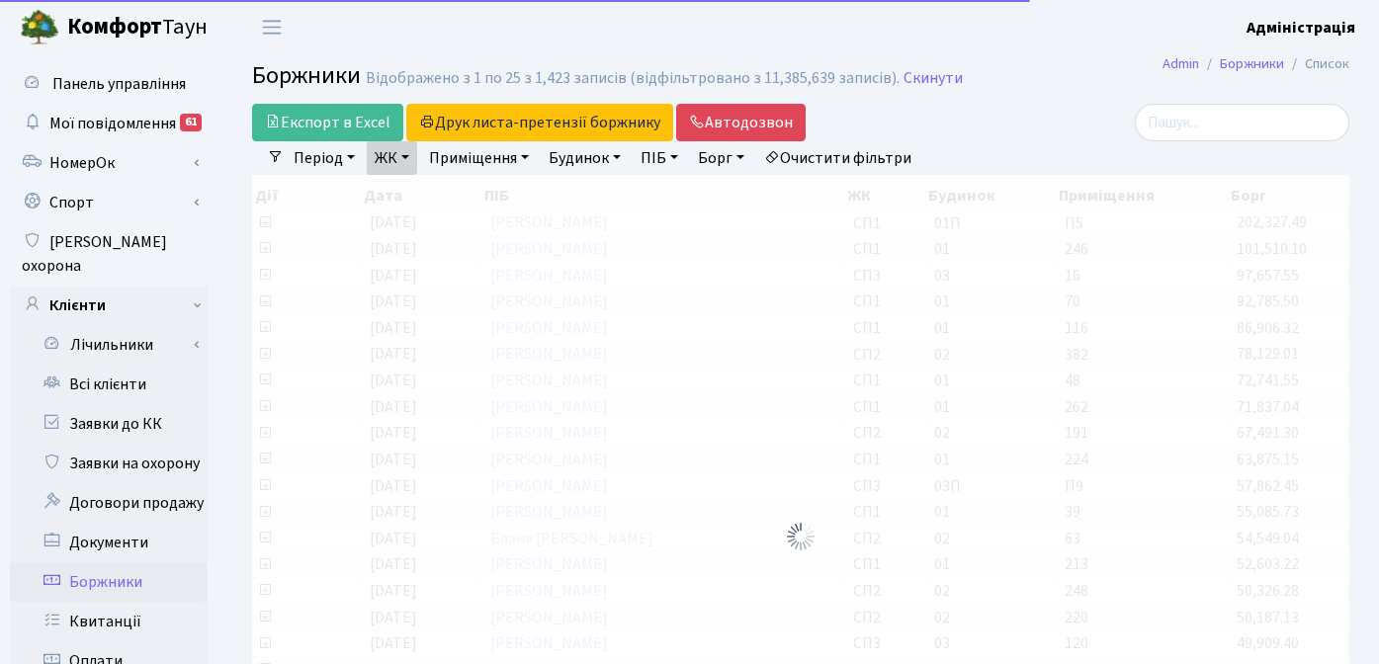
click at [410, 163] on link "ЖК" at bounding box center [392, 158] width 50 height 34
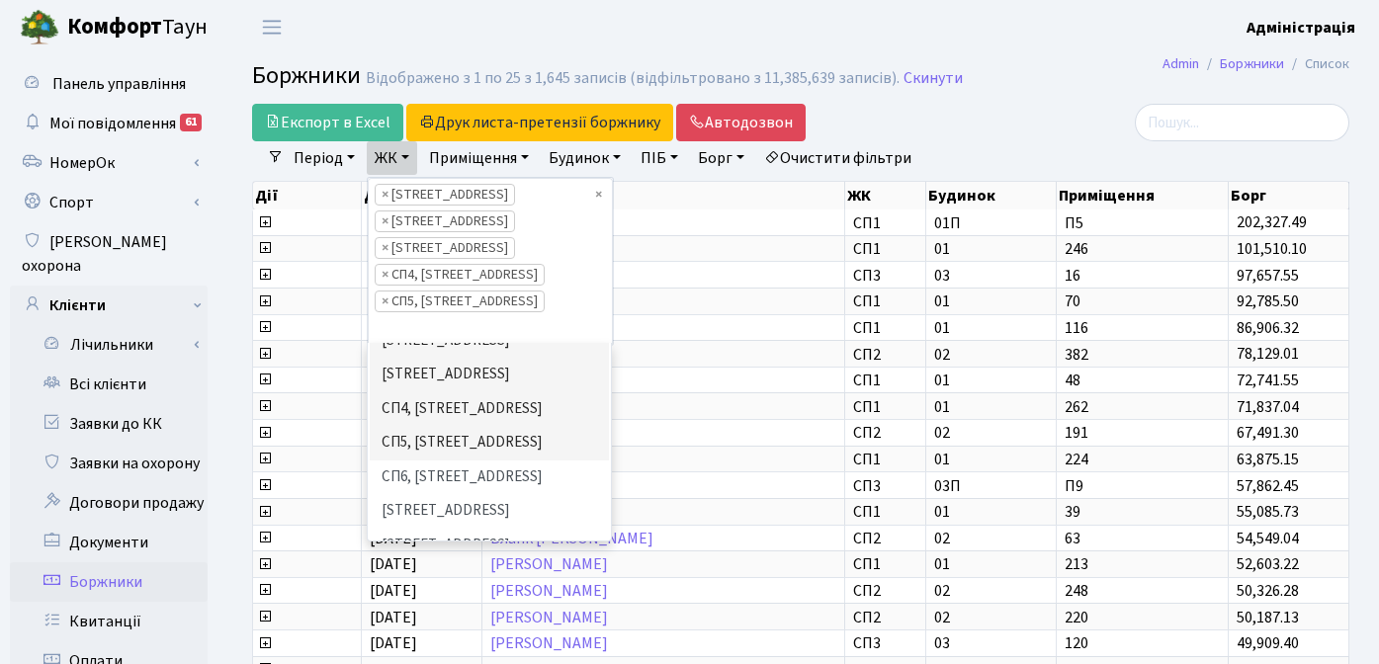
scroll to position [434, 0]
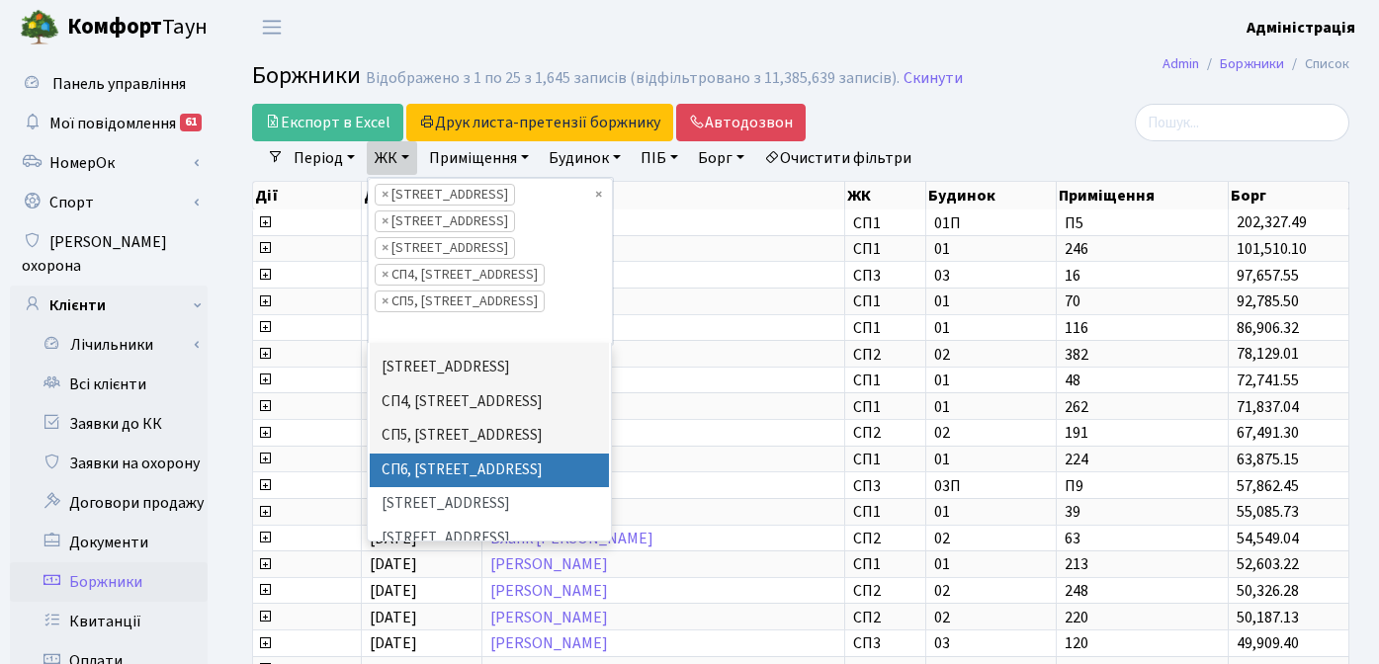
click at [452, 454] on li "СП6, [STREET_ADDRESS]" at bounding box center [489, 471] width 239 height 35
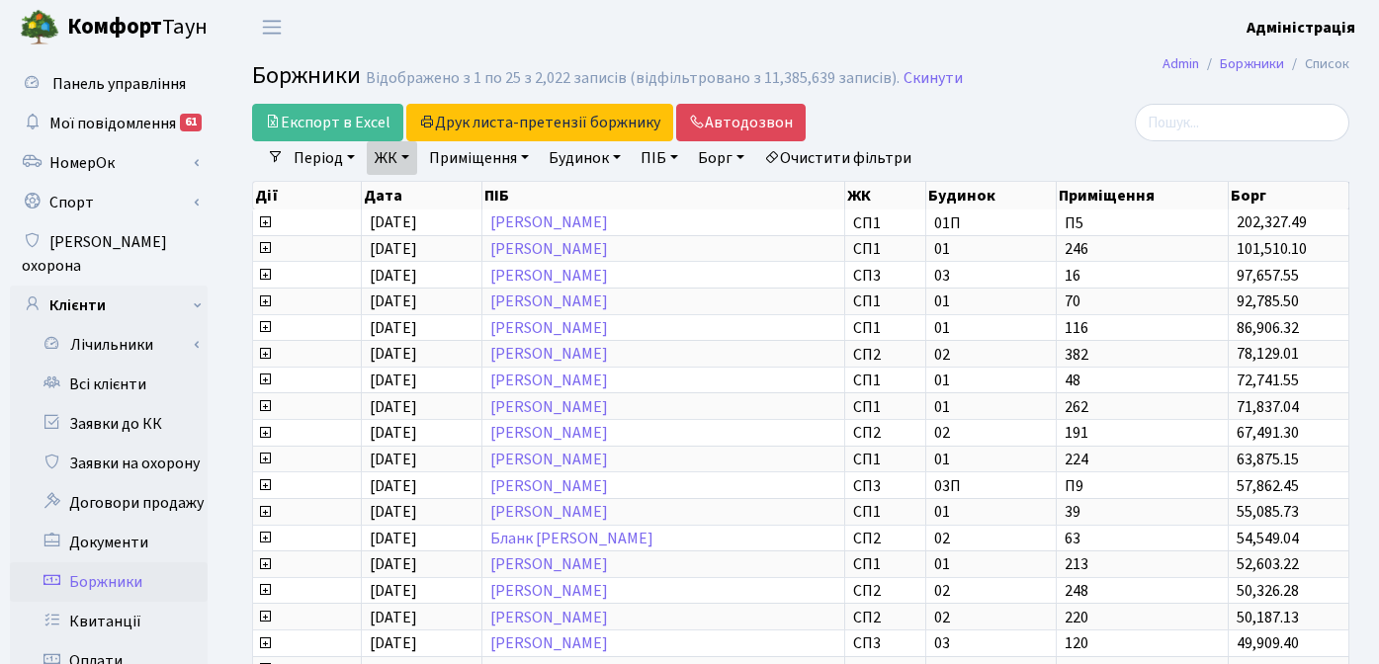
click at [735, 158] on link "Борг" at bounding box center [721, 158] width 62 height 34
type input "2000"
